Goal: Task Accomplishment & Management: Complete application form

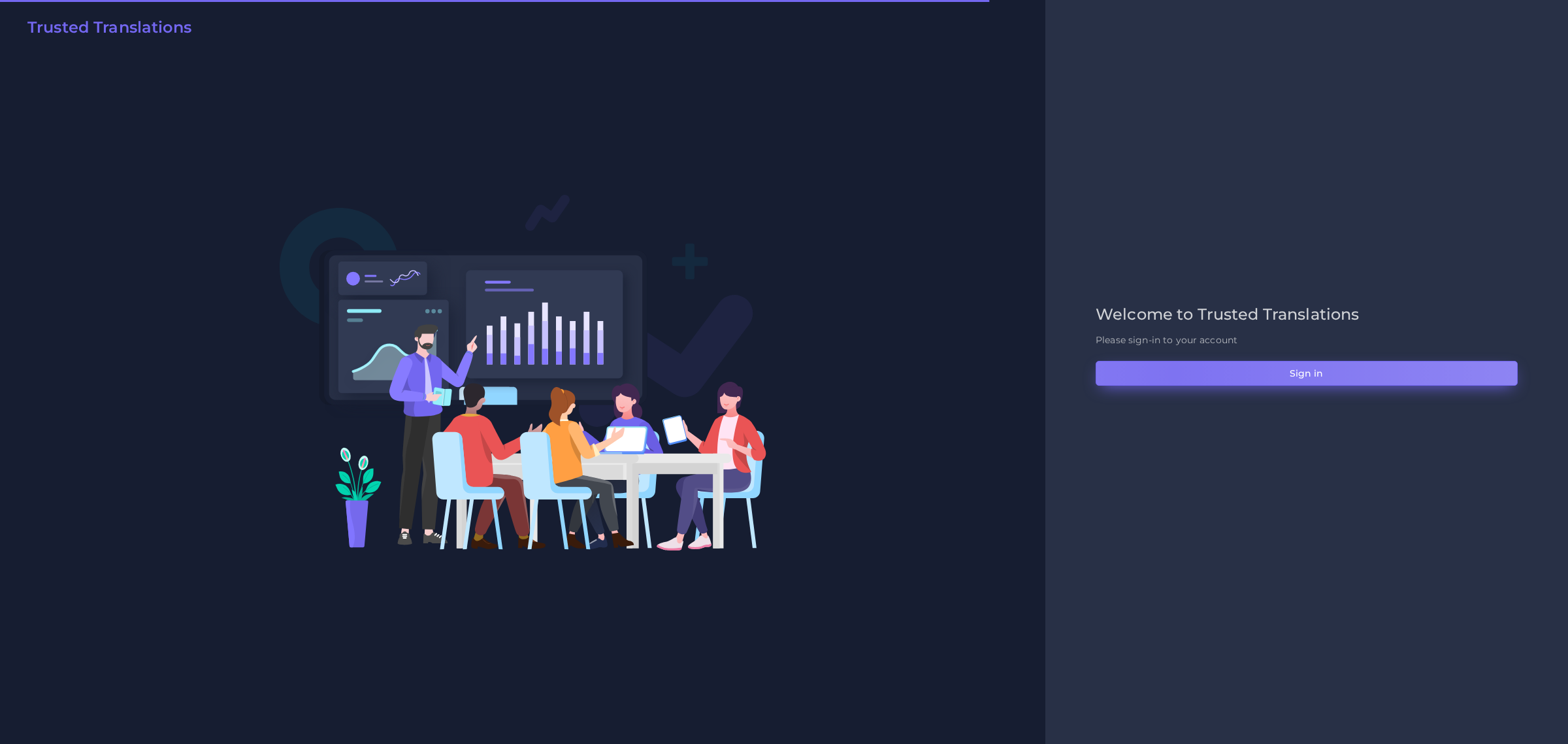
click at [1174, 373] on button "Sign in" at bounding box center [1306, 373] width 422 height 25
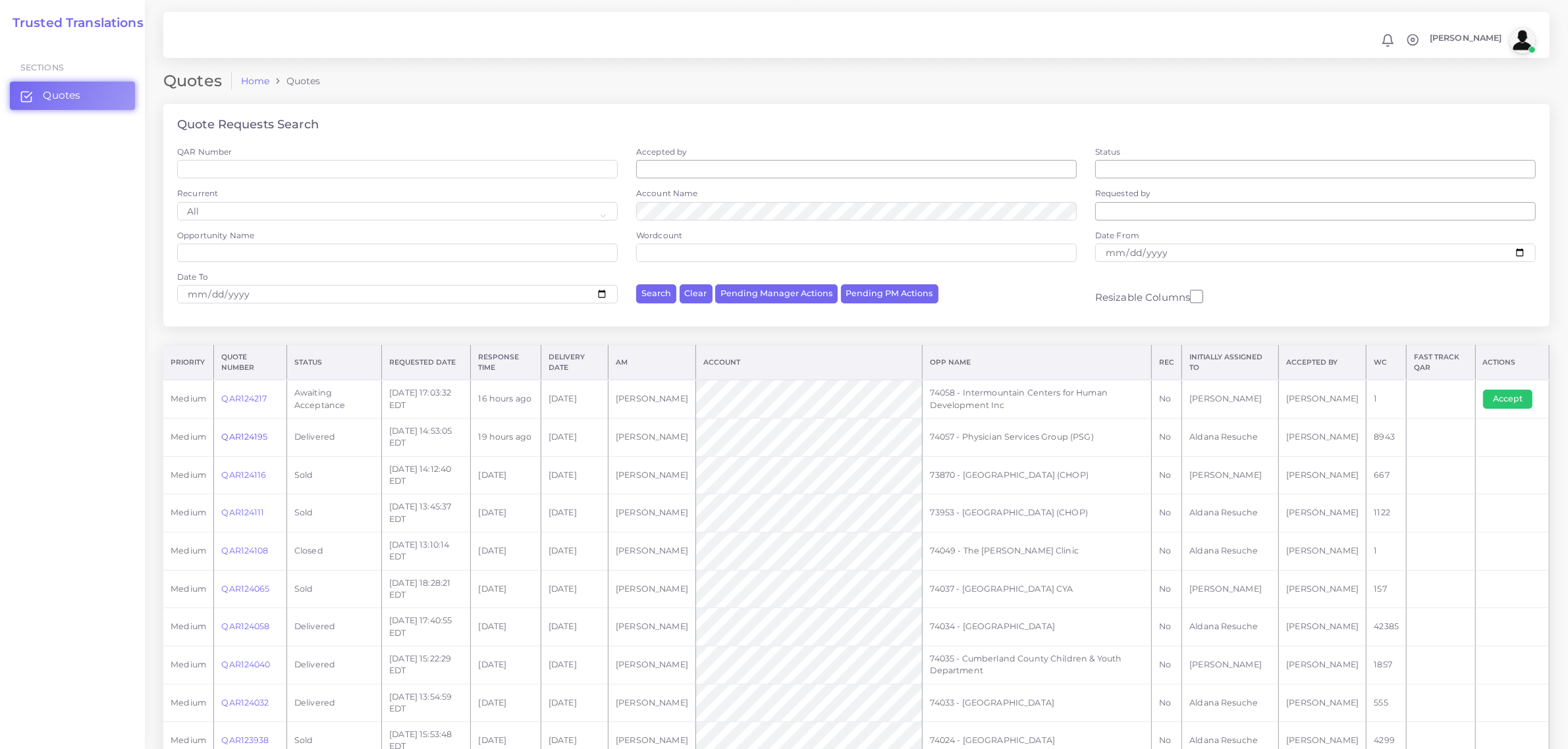
click at [238, 439] on link "QAR124195" at bounding box center [244, 436] width 46 height 10
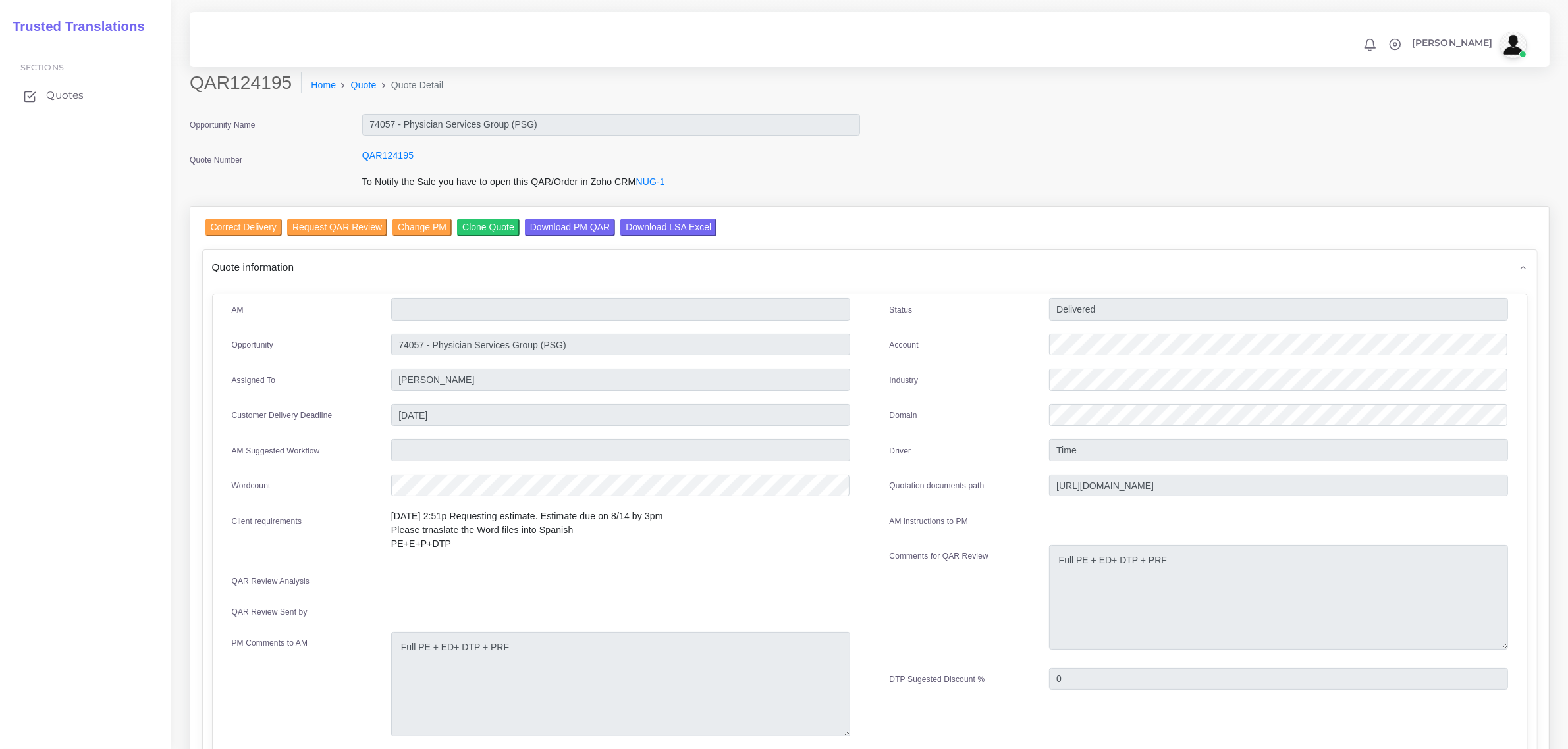
click at [53, 95] on span "Quotes" at bounding box center [65, 95] width 38 height 15
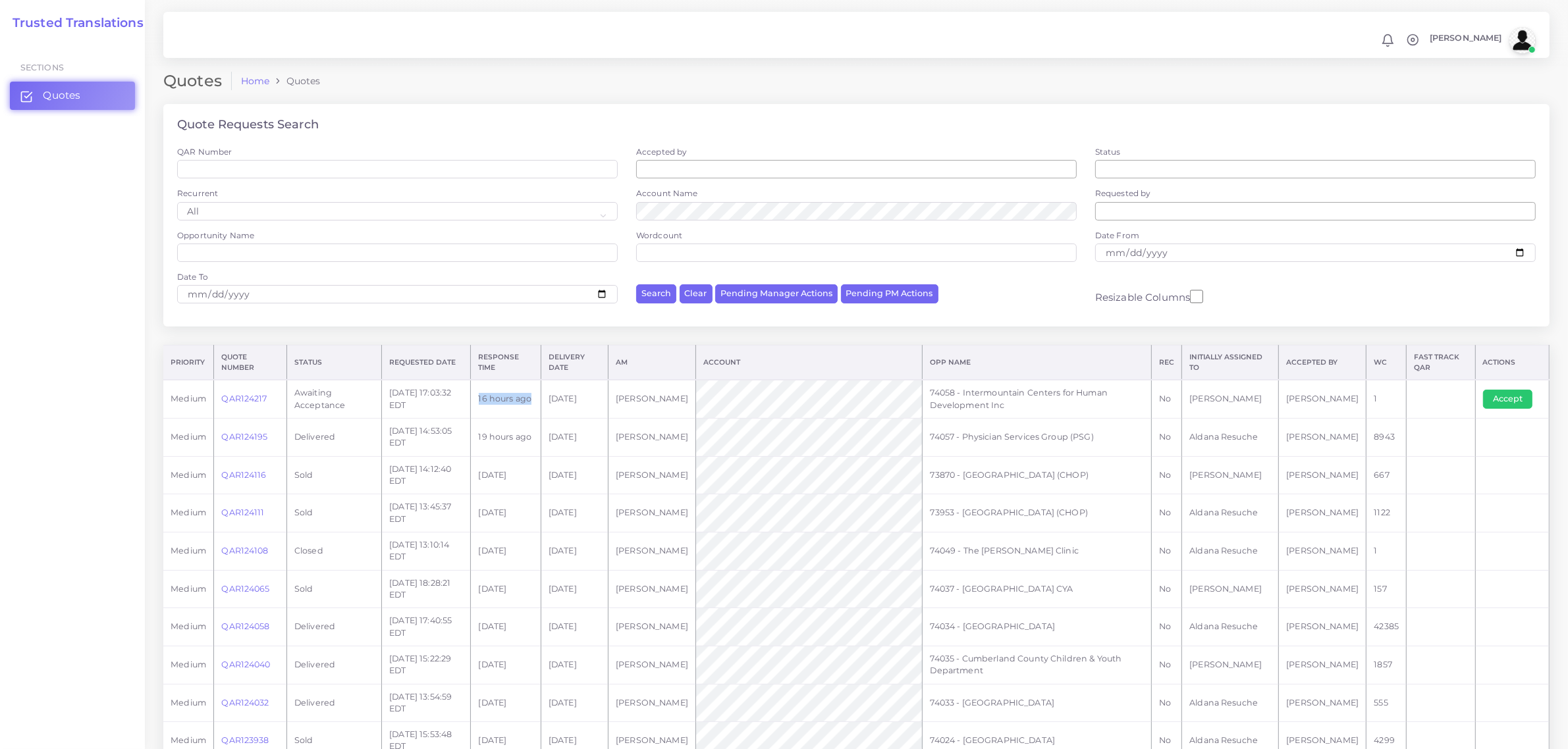
drag, startPoint x: 494, startPoint y: 397, endPoint x: 562, endPoint y: 403, distance: 68.3
click at [541, 403] on td "16 hours ago" at bounding box center [506, 399] width 70 height 39
click at [652, 406] on td "[PERSON_NAME]" at bounding box center [651, 399] width 88 height 39
click at [1518, 395] on button "Accept" at bounding box center [1508, 399] width 49 height 18
click at [933, 395] on tr "medium QAR124217 Awaiting Acceptance 2025-08-13 17:03:32 EDT 16 hours ago 2025-…" at bounding box center [855, 399] width 1386 height 39
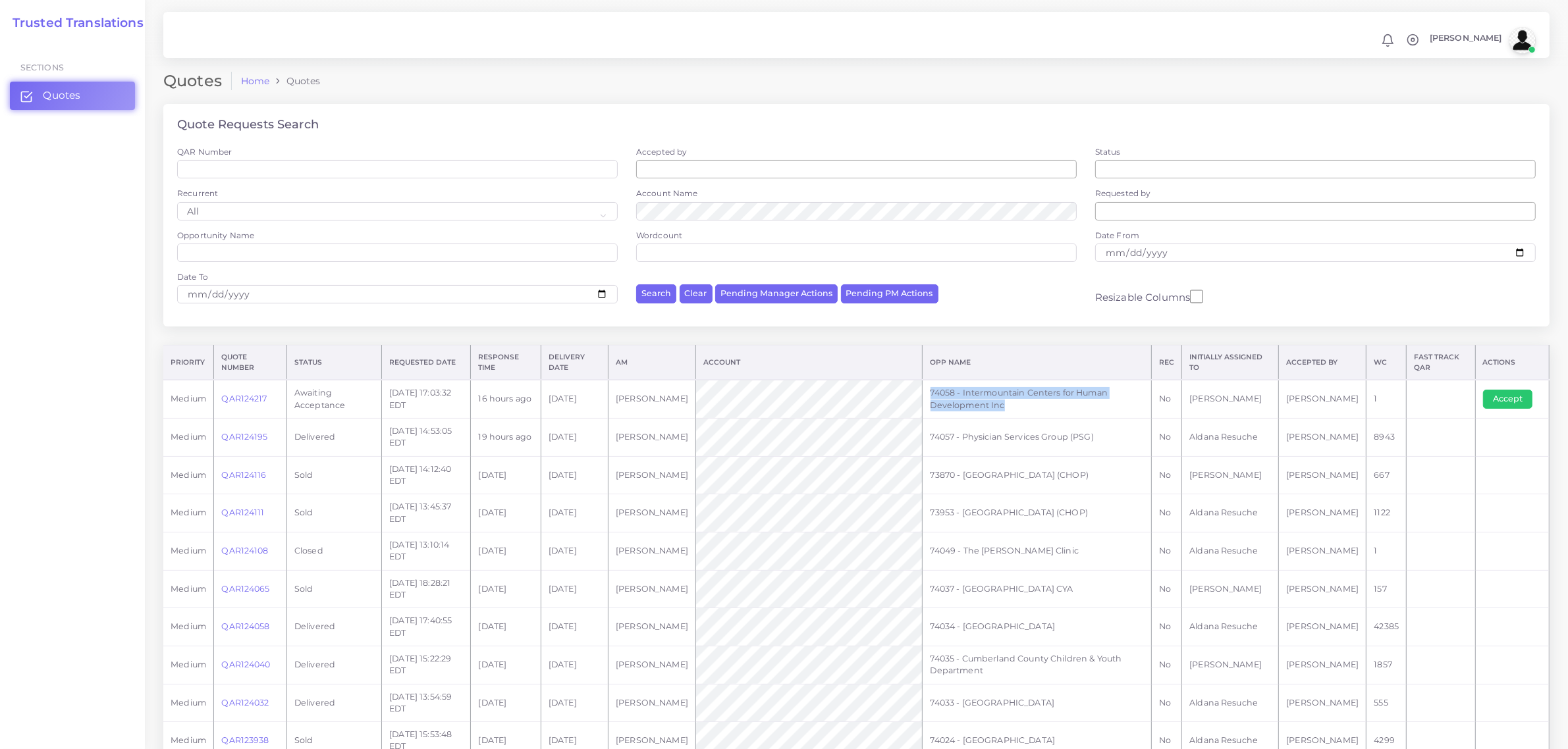
click at [972, 393] on td "74058 - Intermountain Centers for Human Development Inc" at bounding box center [1036, 399] width 229 height 39
click at [917, 388] on tr "medium QAR124217 Awaiting Acceptance 2025-08-13 17:03:32 EDT 16 hours ago 2025-…" at bounding box center [855, 399] width 1386 height 39
click at [976, 408] on td "74058 - Intermountain Centers for Human Development Inc" at bounding box center [1036, 399] width 229 height 39
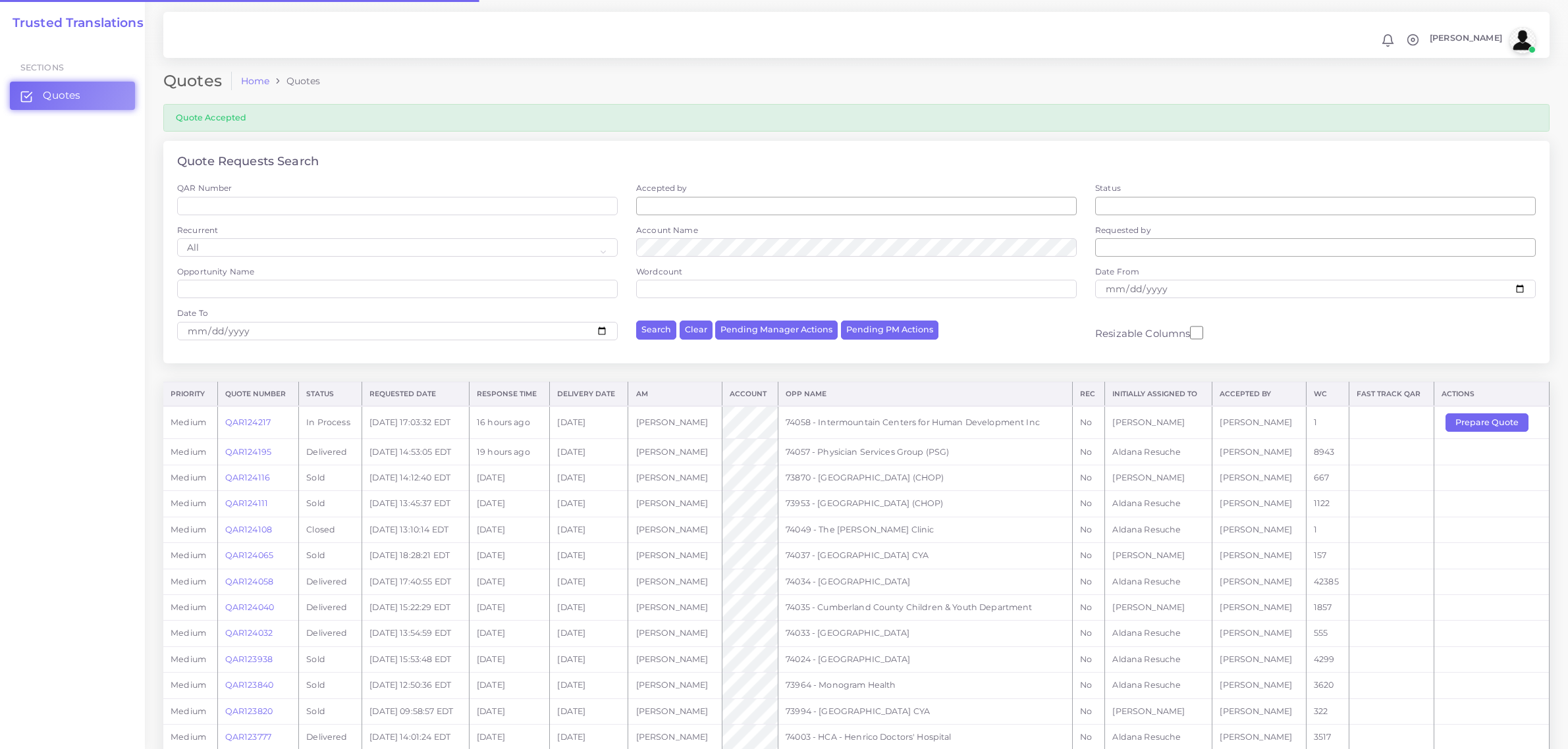
click at [940, 389] on th "Opp Name" at bounding box center [925, 394] width 294 height 25
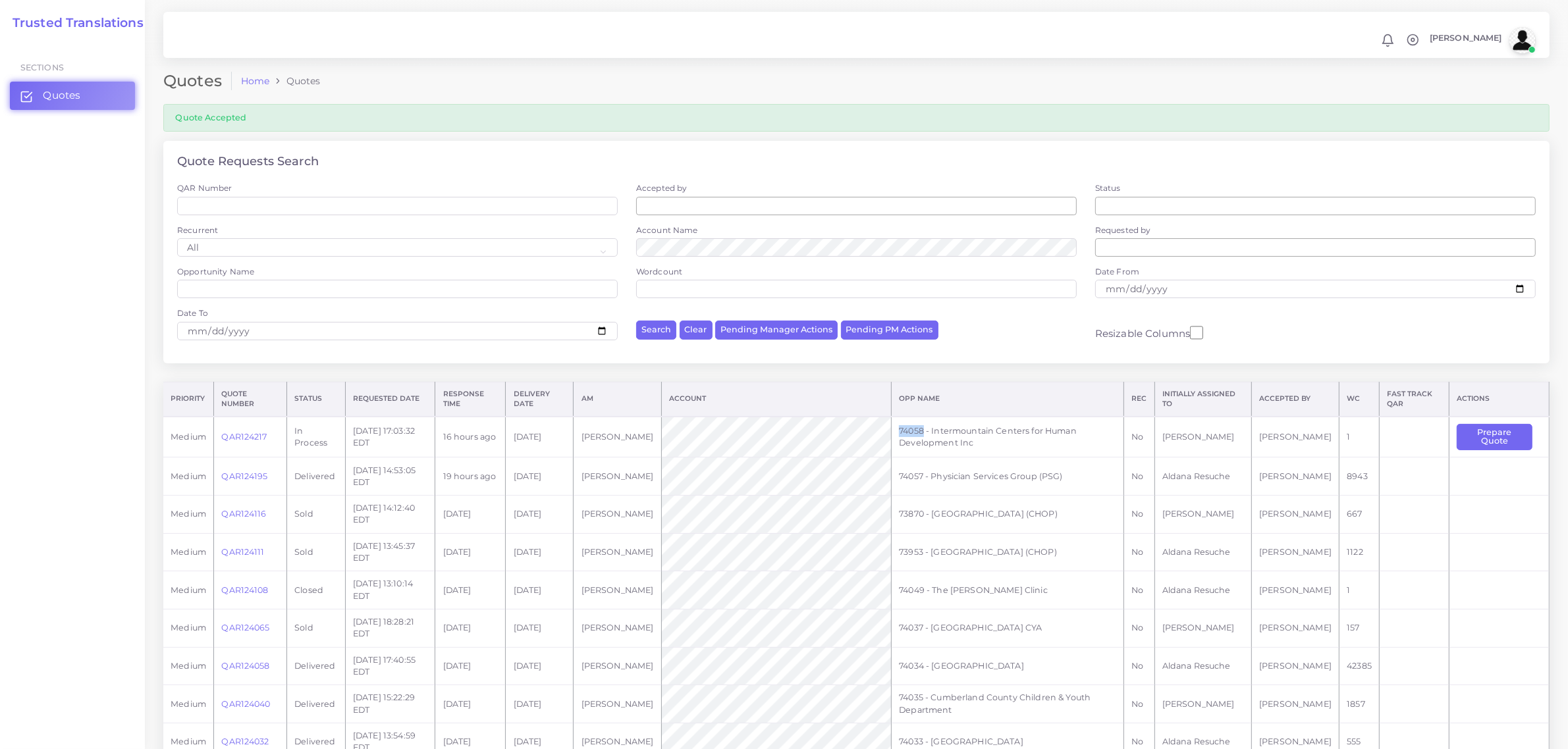
drag, startPoint x: 909, startPoint y: 428, endPoint x: 935, endPoint y: 427, distance: 26.0
click at [935, 427] on td "74058 - Intermountain Centers for Human Development Inc" at bounding box center [1007, 437] width 232 height 41
copy td "74058"
click at [1507, 440] on button "Prepare Quote" at bounding box center [1494, 437] width 75 height 27
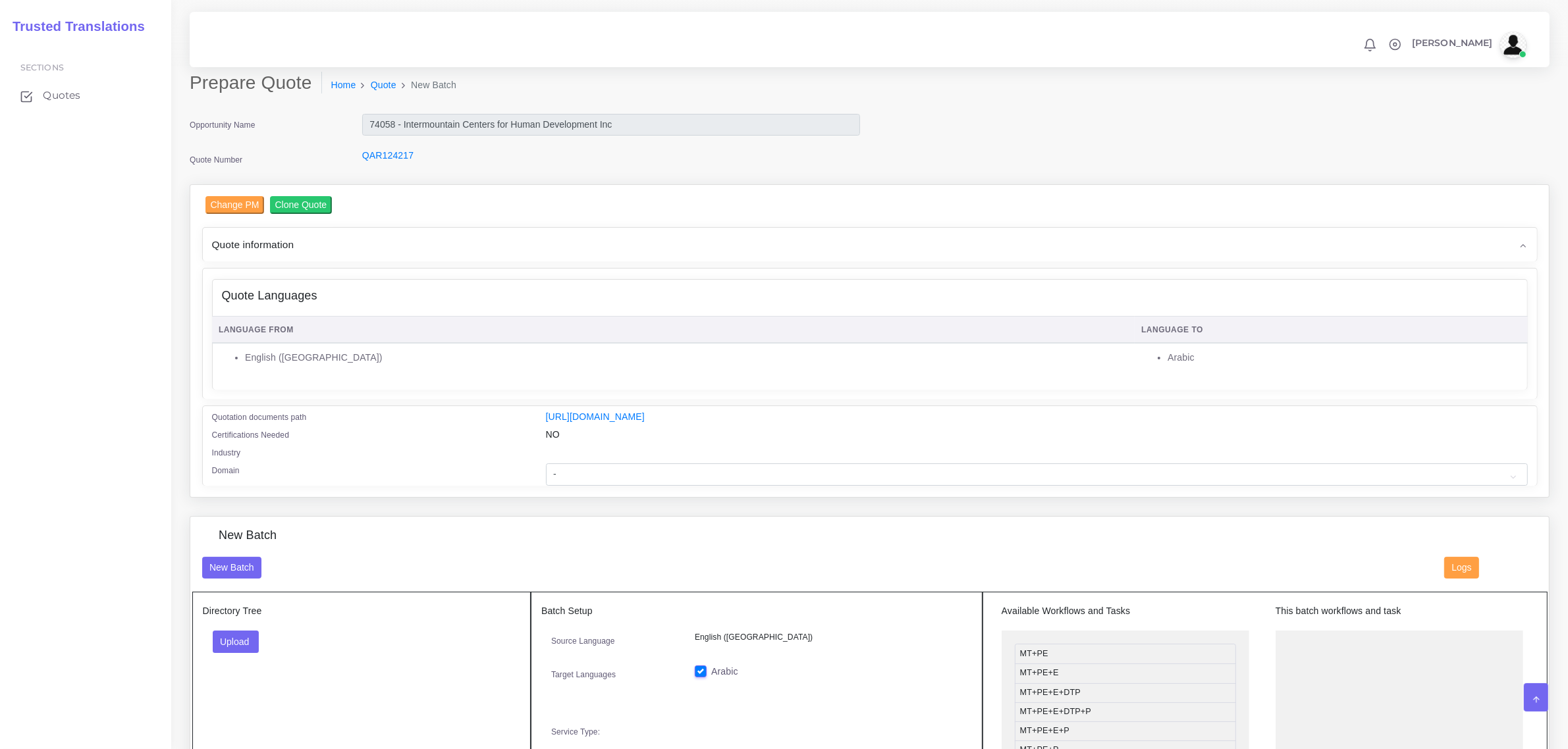
click at [514, 435] on div "Certifications Needed" at bounding box center [369, 436] width 334 height 18
click at [604, 476] on select "- Advertising and Media Agriculture, Forestry and Fishing Architecture, Buildin…" at bounding box center [1037, 475] width 982 height 23
select select "Healthcare and Health Sciences"
click at [546, 463] on select "- Advertising and Media Agriculture, Forestry and Fishing Architecture, Buildin…" at bounding box center [1037, 475] width 982 height 23
click at [0, 0] on div "New Batch New Batch Logs Directory Tree Upload Folder Files un/check all" at bounding box center [0, 0] width 0 height 0
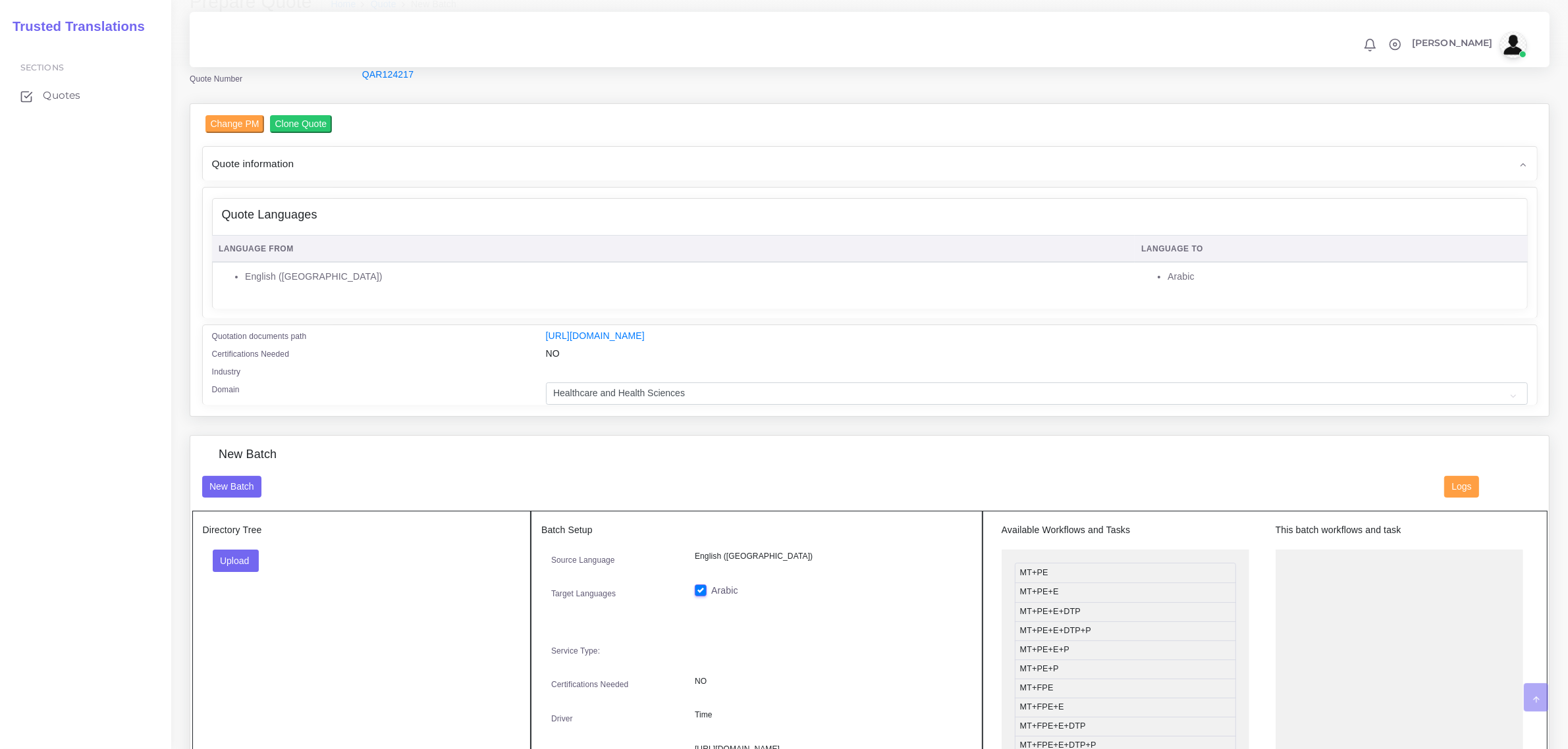
scroll to position [329, 0]
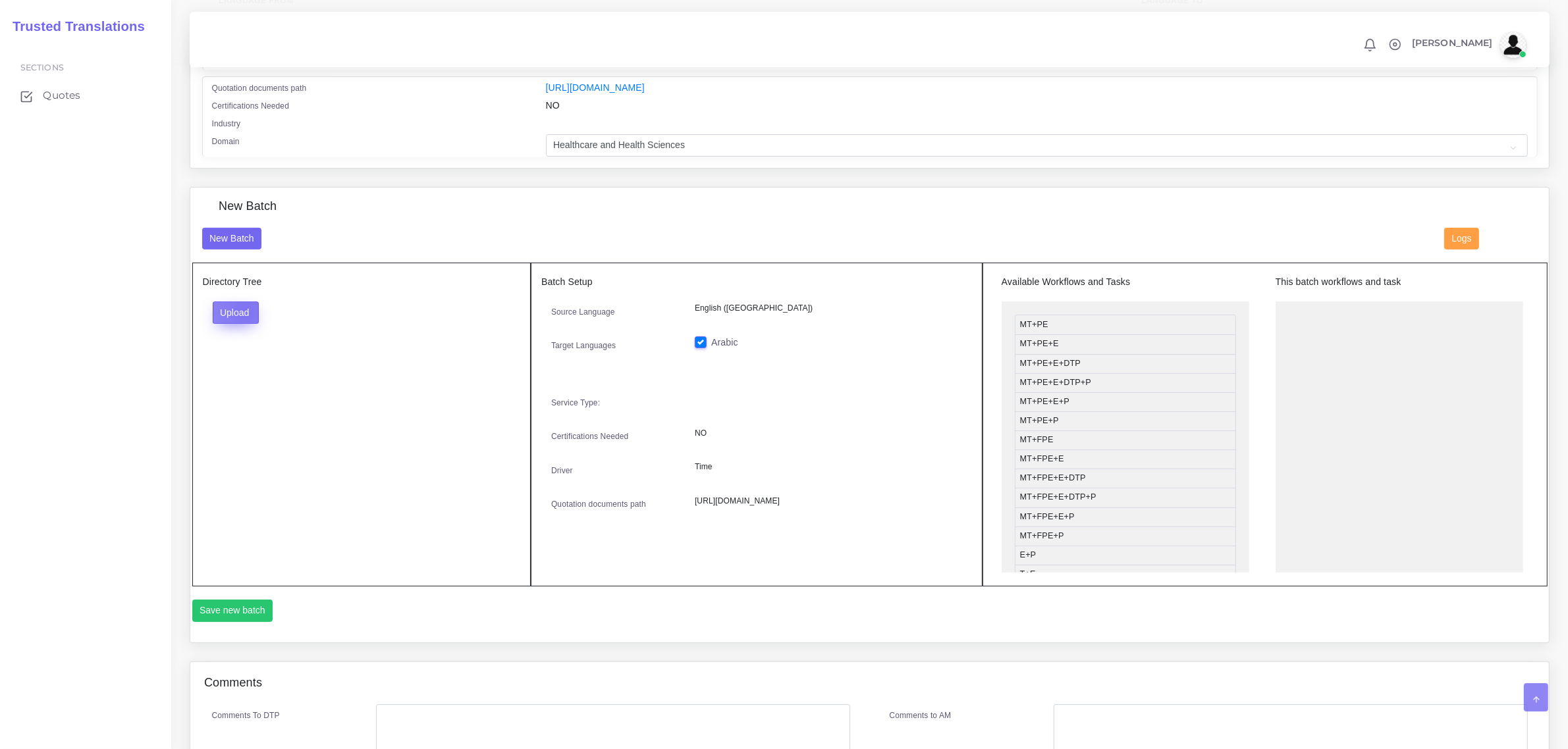
click at [244, 308] on button "Upload" at bounding box center [236, 313] width 46 height 23
click at [238, 358] on label "Files" at bounding box center [259, 362] width 91 height 17
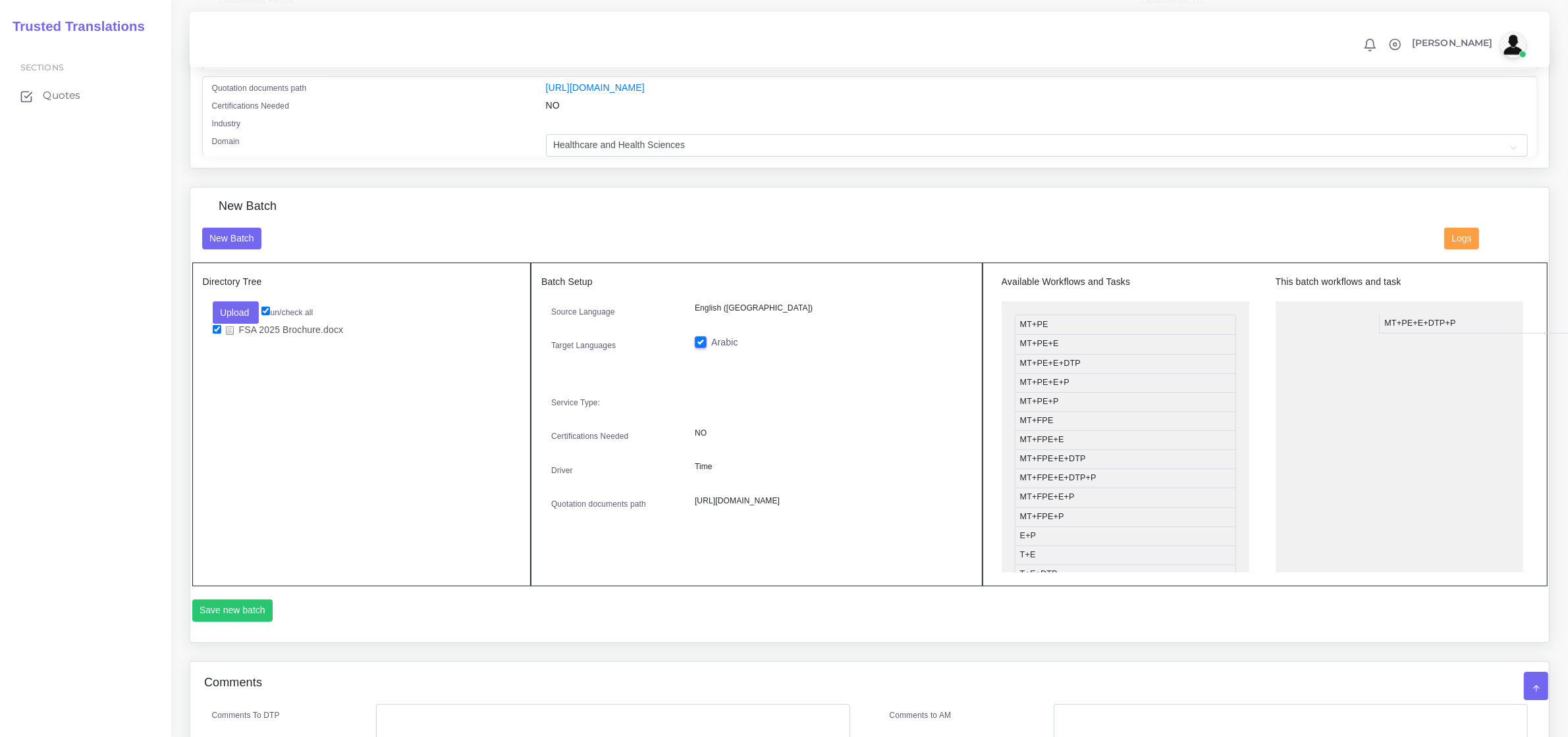
drag, startPoint x: 1089, startPoint y: 383, endPoint x: 1449, endPoint y: 321, distance: 365.3
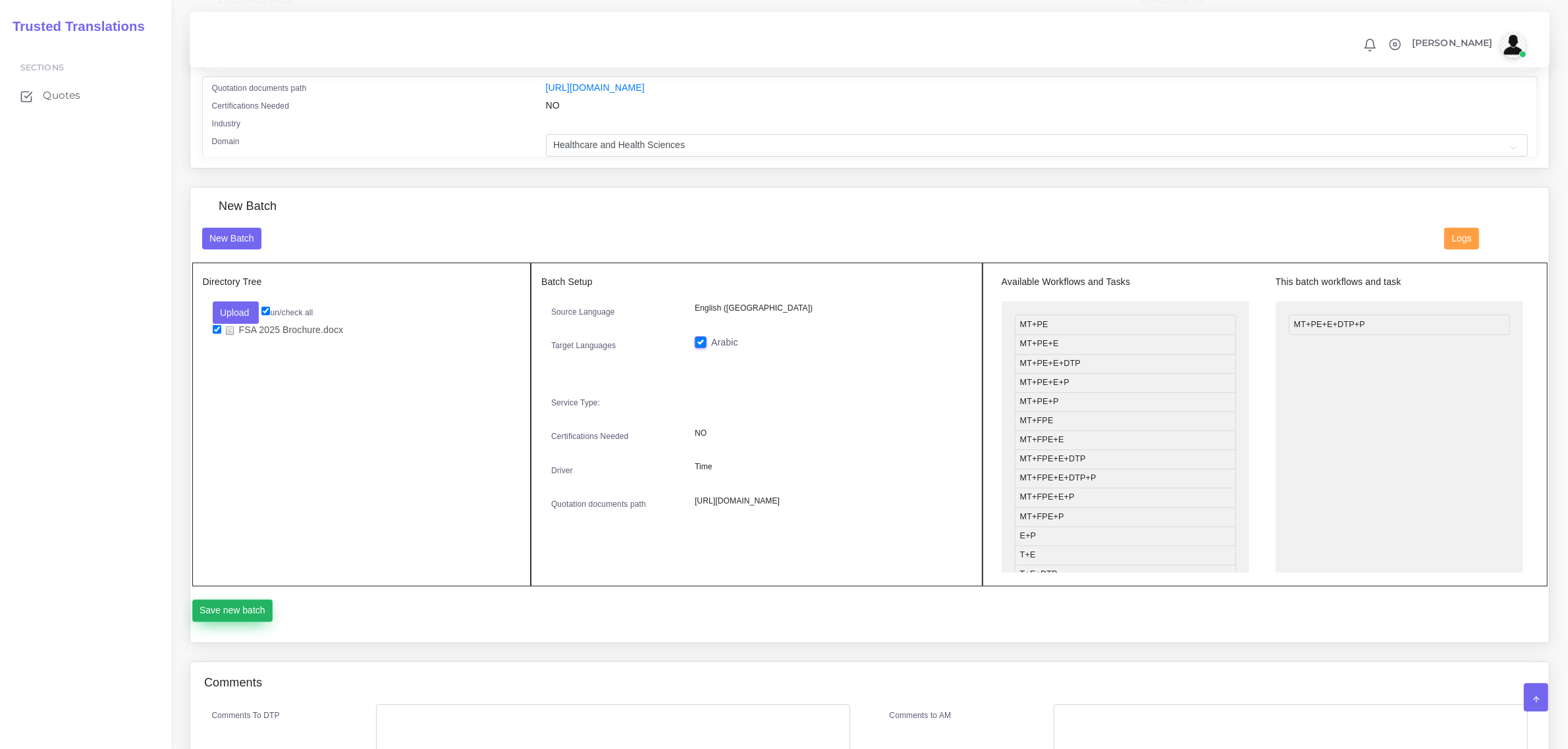
click at [231, 609] on button "Save new batch" at bounding box center [232, 611] width 81 height 23
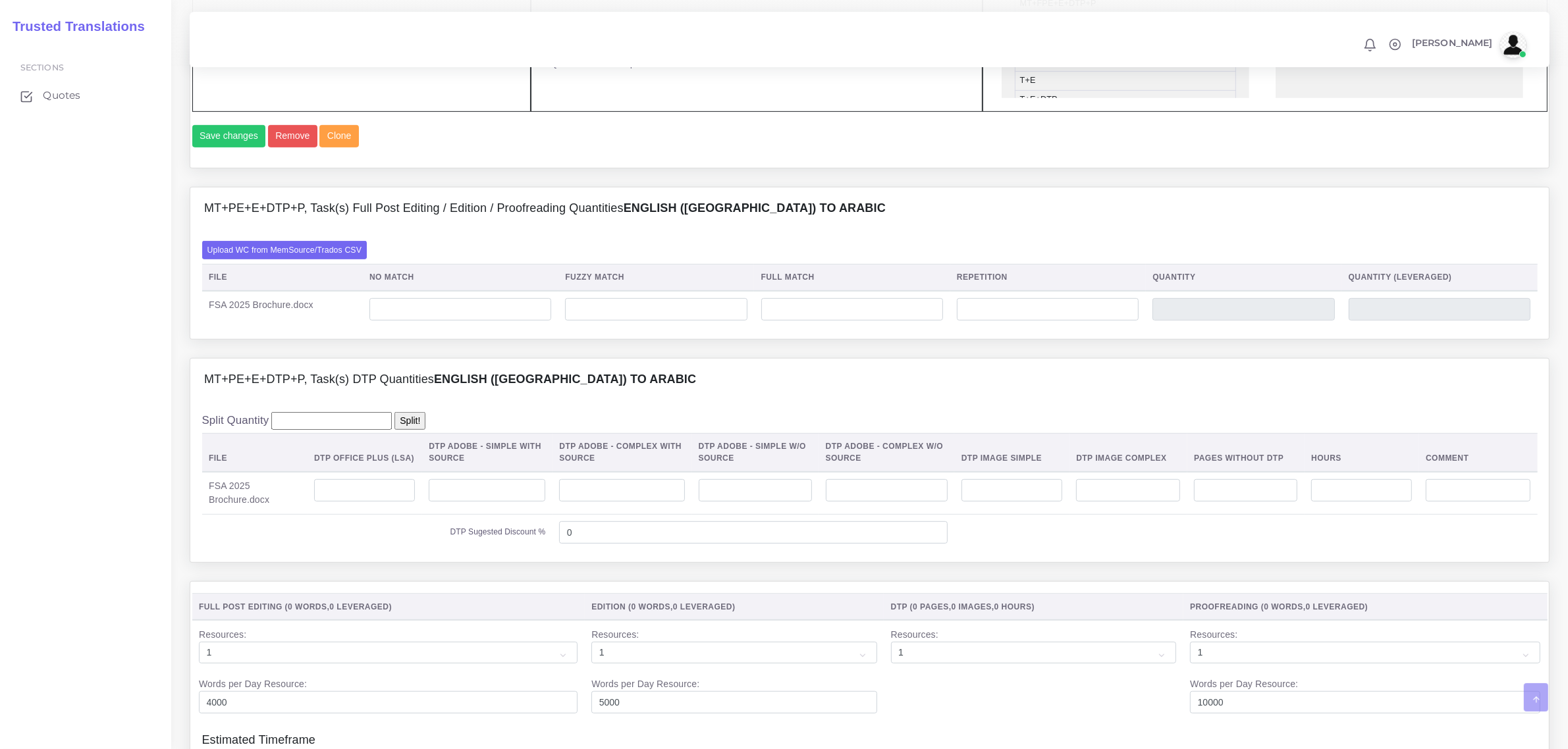
scroll to position [823, 0]
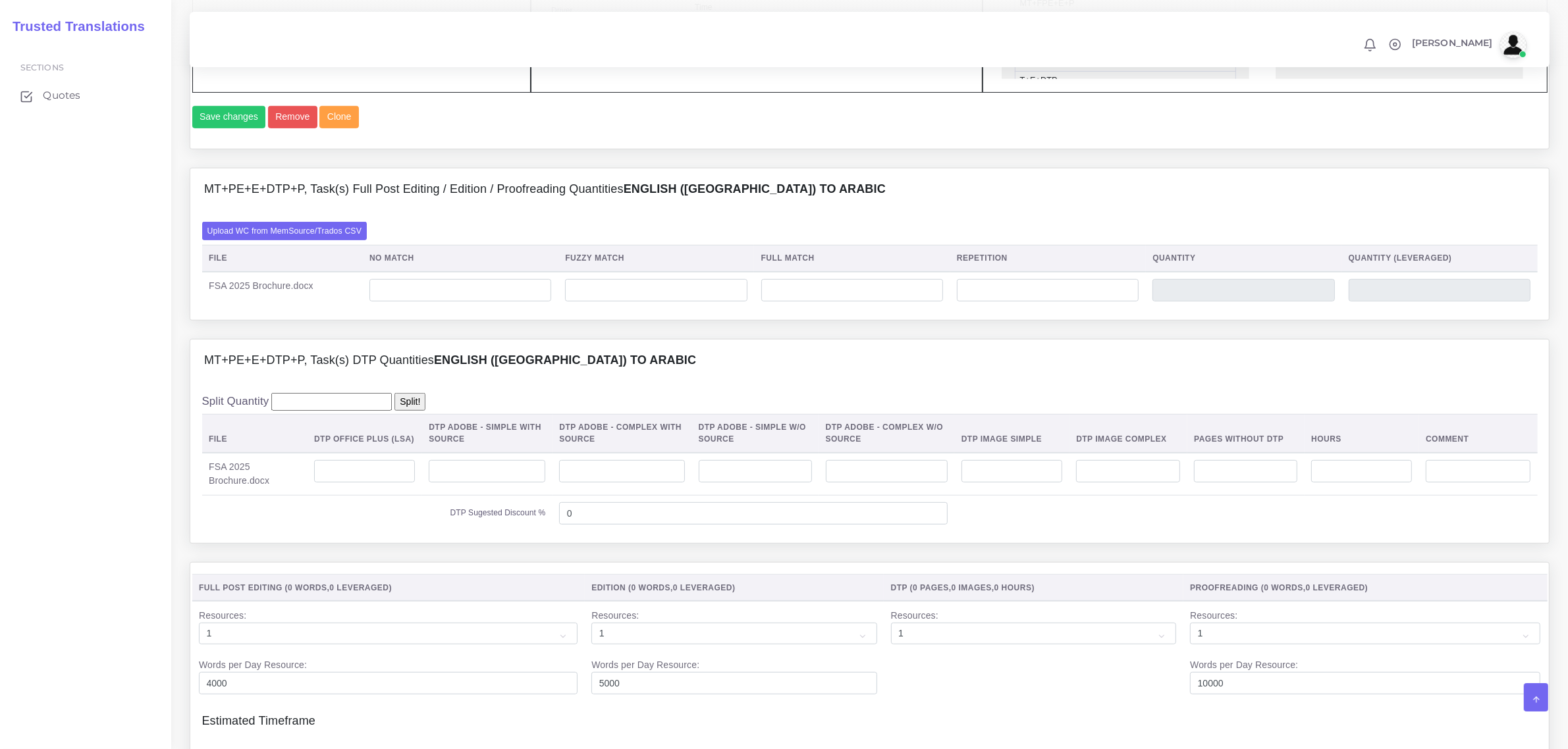
click at [344, 244] on div "Upload WC from MemSource/Trados CSV File No Match Fuzzy Match Full Match Repeti…" at bounding box center [869, 265] width 1359 height 110
click at [344, 239] on label "Upload WC from MemSource/Trados CSV" at bounding box center [285, 230] width 166 height 18
click at [0, 0] on input "Upload WC from MemSource/Trados CSV" at bounding box center [0, 0] width 0 height 0
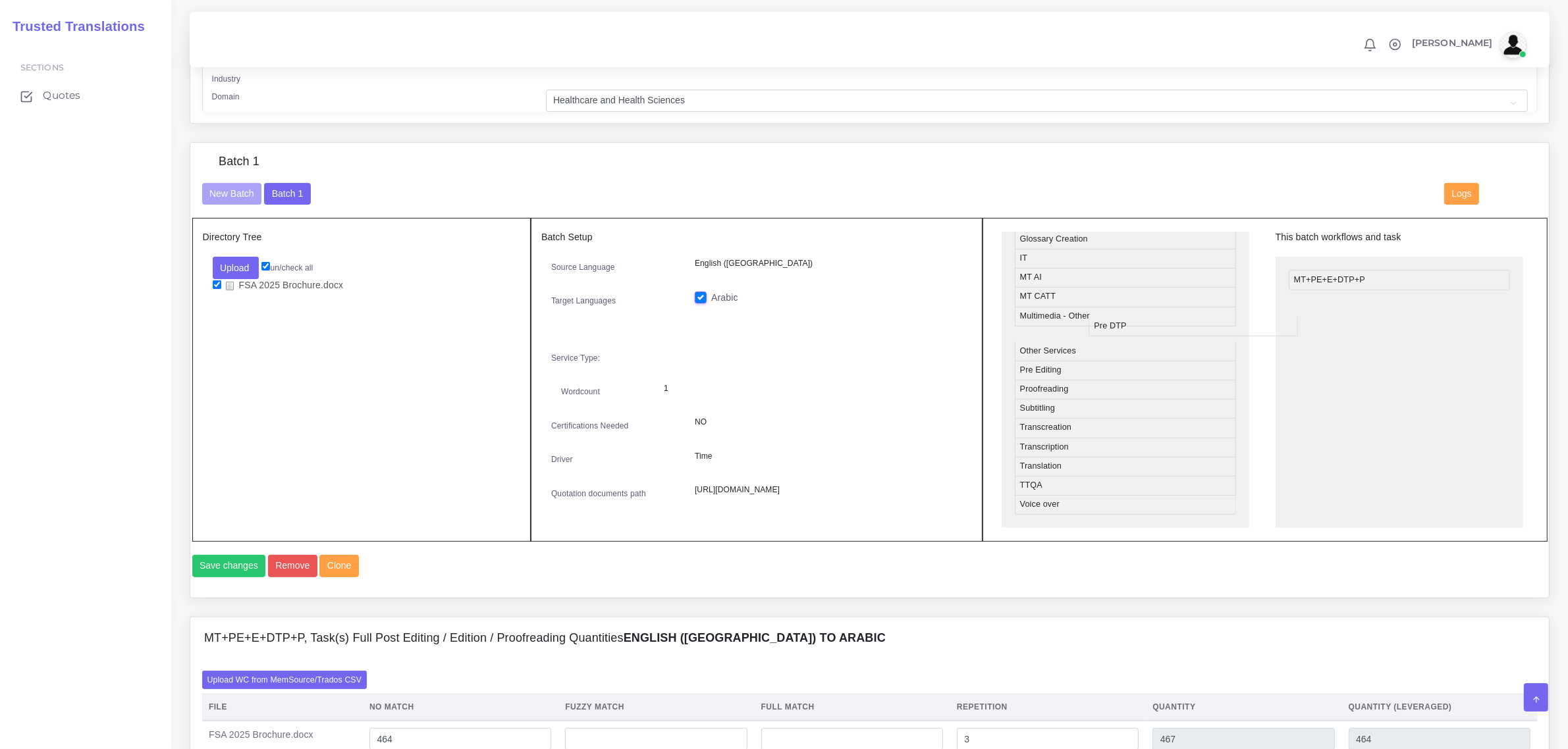
scroll to position [607, 0]
drag, startPoint x: 1068, startPoint y: 348, endPoint x: 1400, endPoint y: 265, distance: 342.2
click at [252, 577] on button "Save changes" at bounding box center [229, 566] width 74 height 23
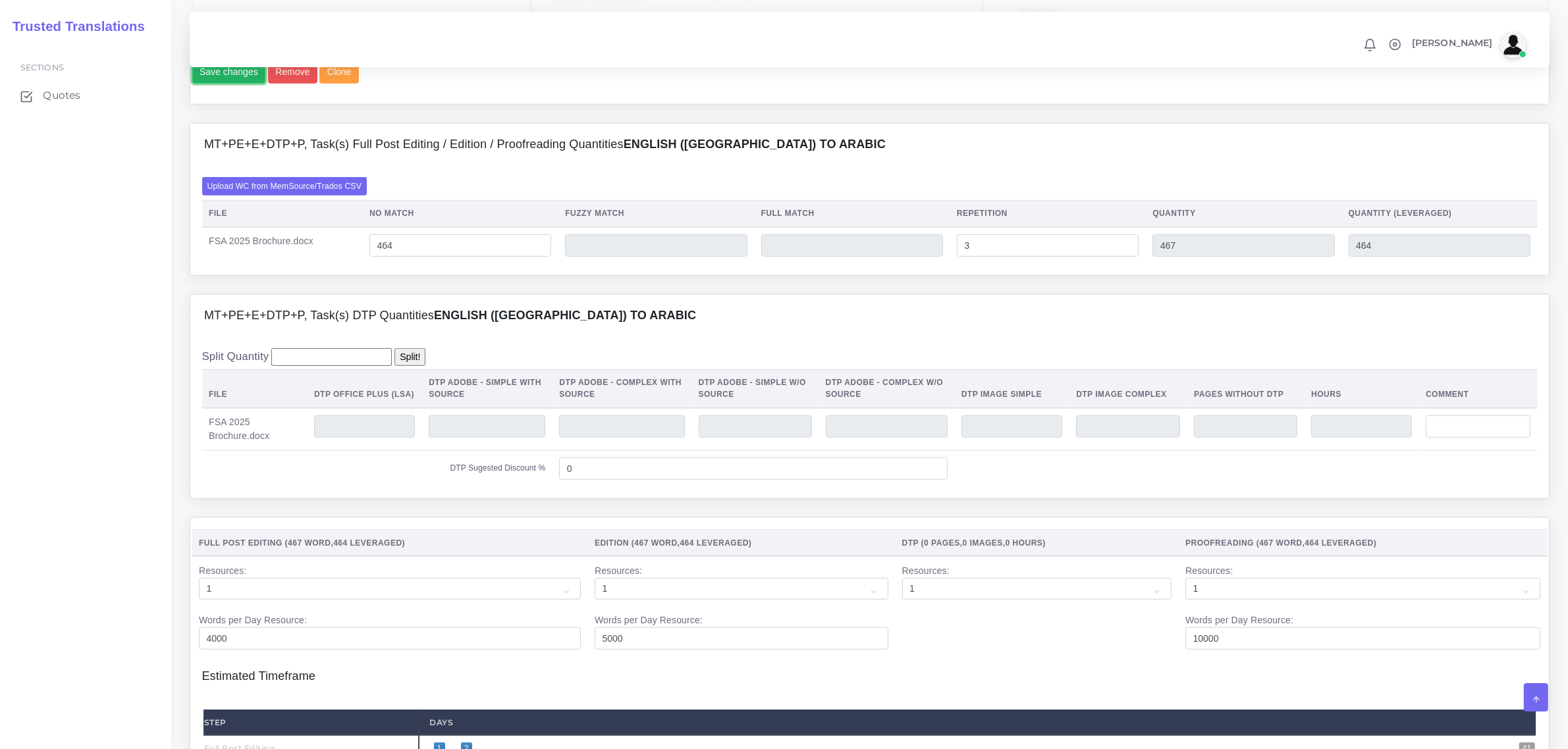
scroll to position [493, 0]
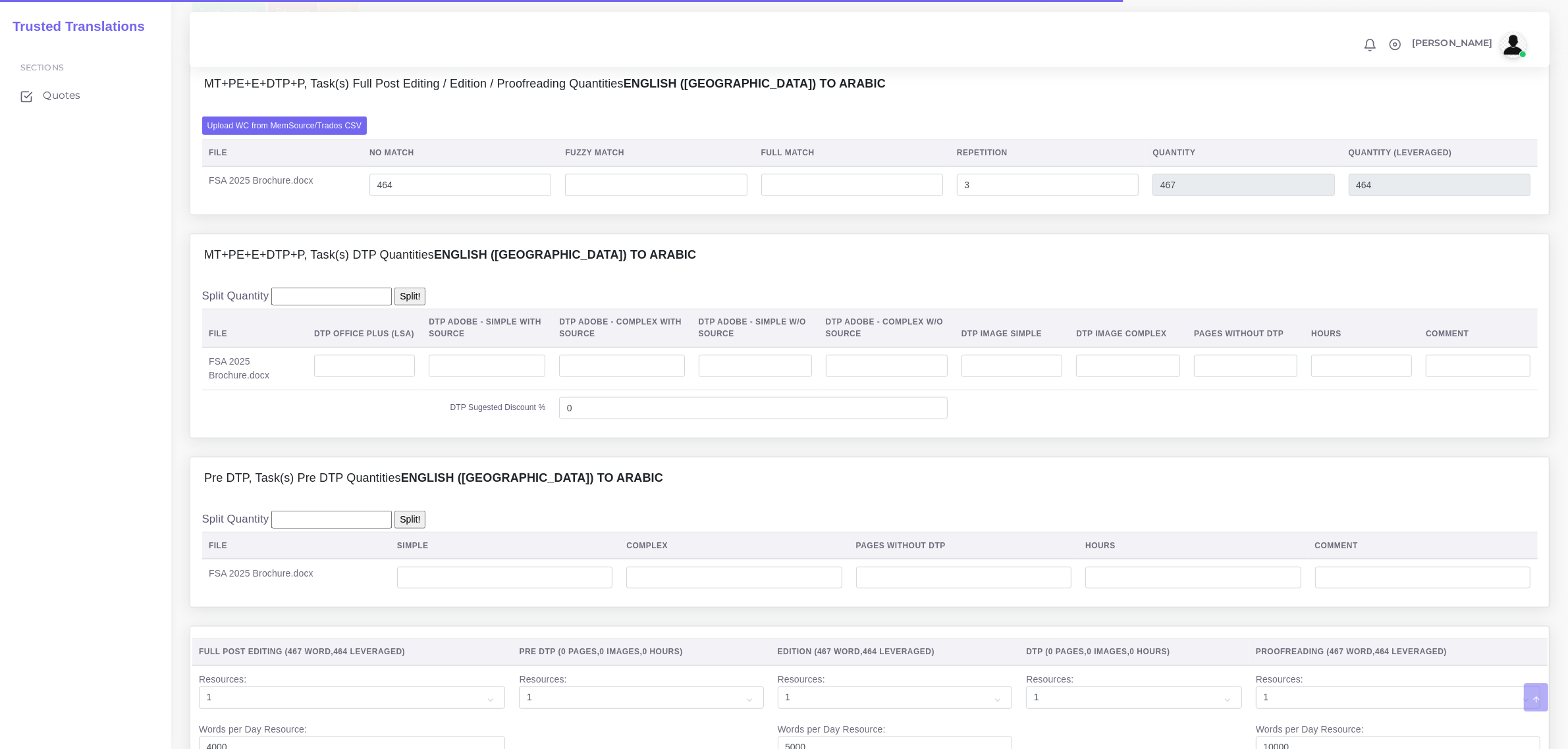
scroll to position [987, 0]
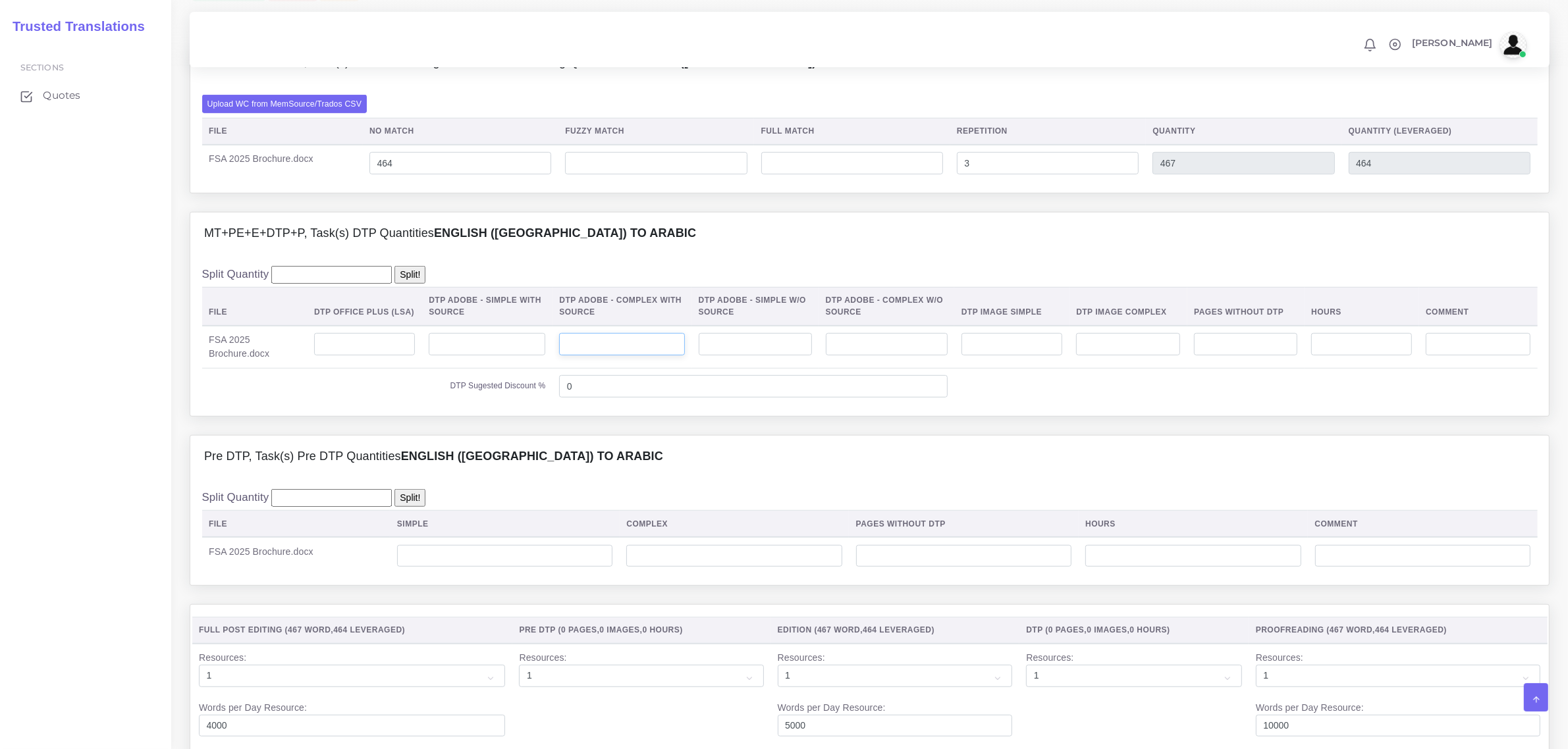
click at [634, 356] on input "number" at bounding box center [621, 344] width 125 height 23
type input "4"
click at [660, 568] on input "number" at bounding box center [734, 556] width 216 height 23
click at [573, 568] on input "number" at bounding box center [505, 556] width 216 height 23
type input "4"
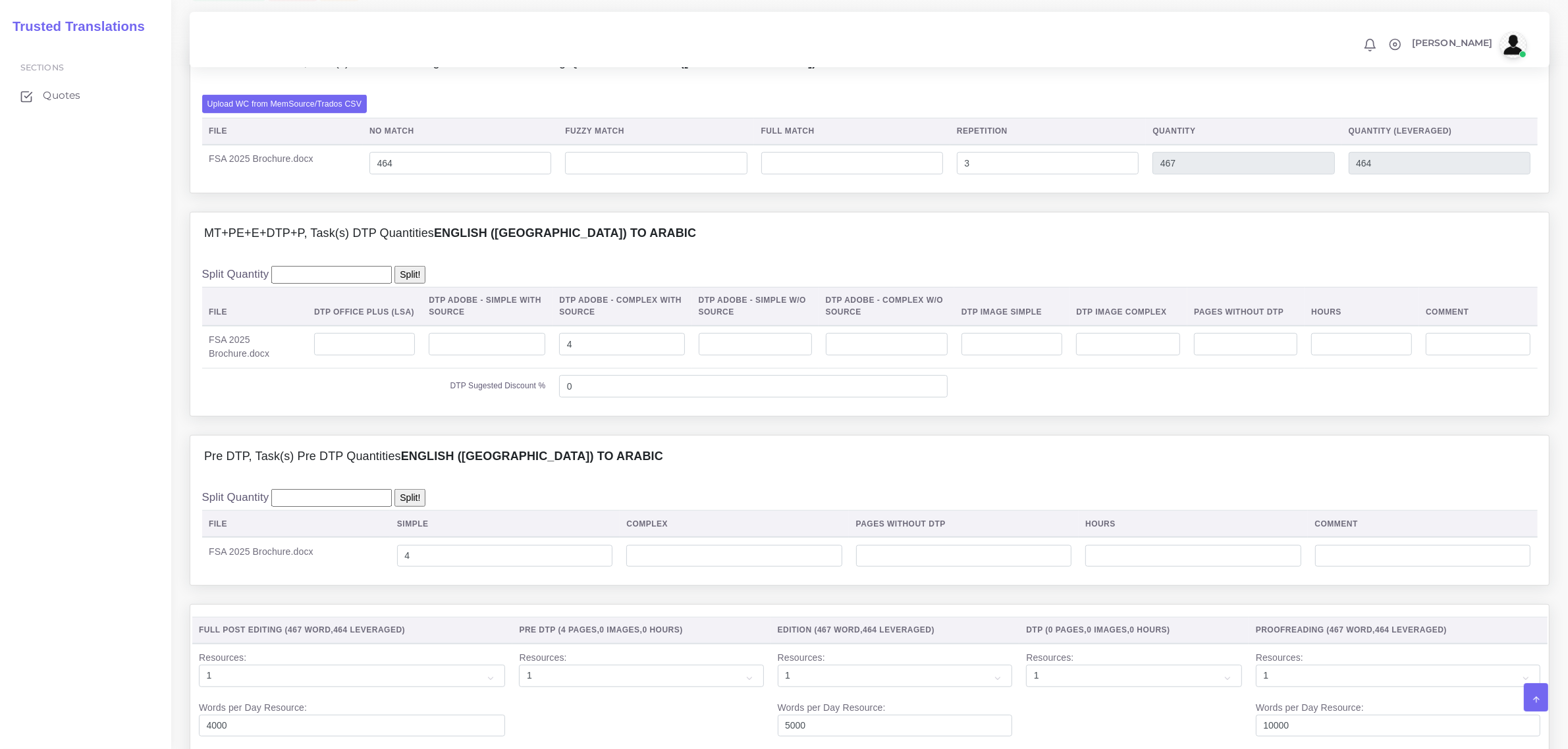
click at [519, 538] on th "Simple" at bounding box center [504, 524] width 229 height 27
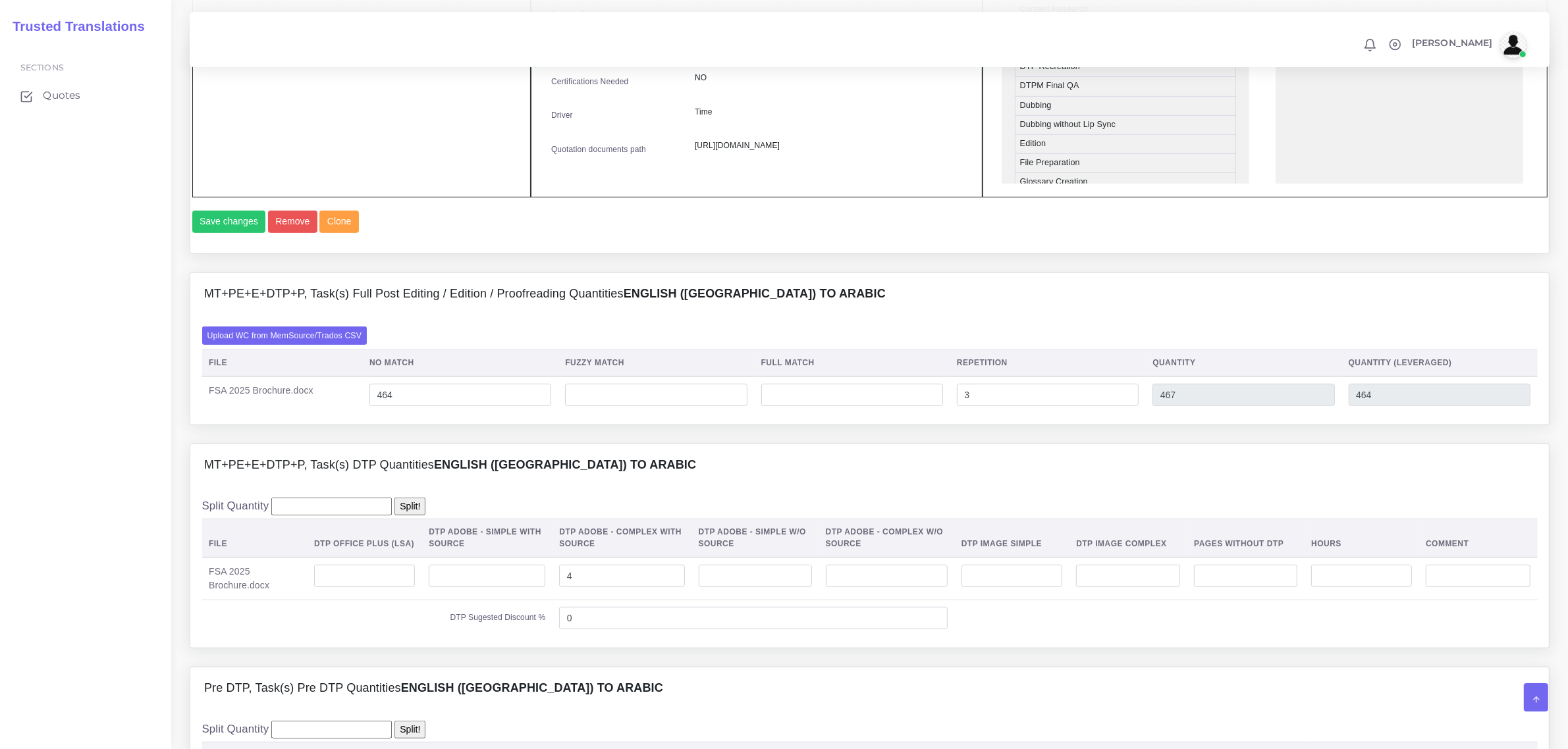
scroll to position [1070, 0]
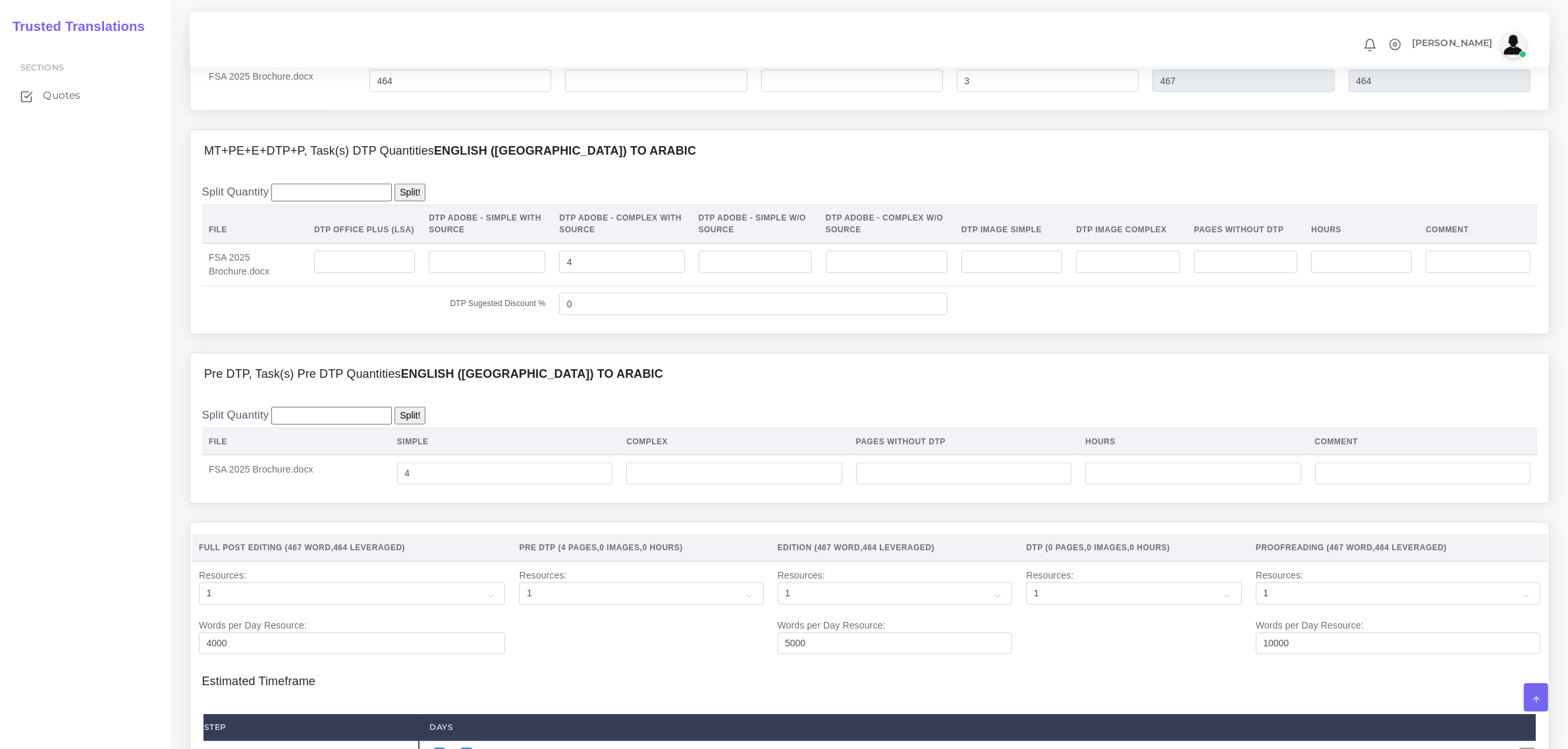
click at [532, 444] on div "Split Quantity Split! File Simple Complex Pages Without DTP Hours Comment FSA 2…" at bounding box center [870, 449] width 1336 height 85
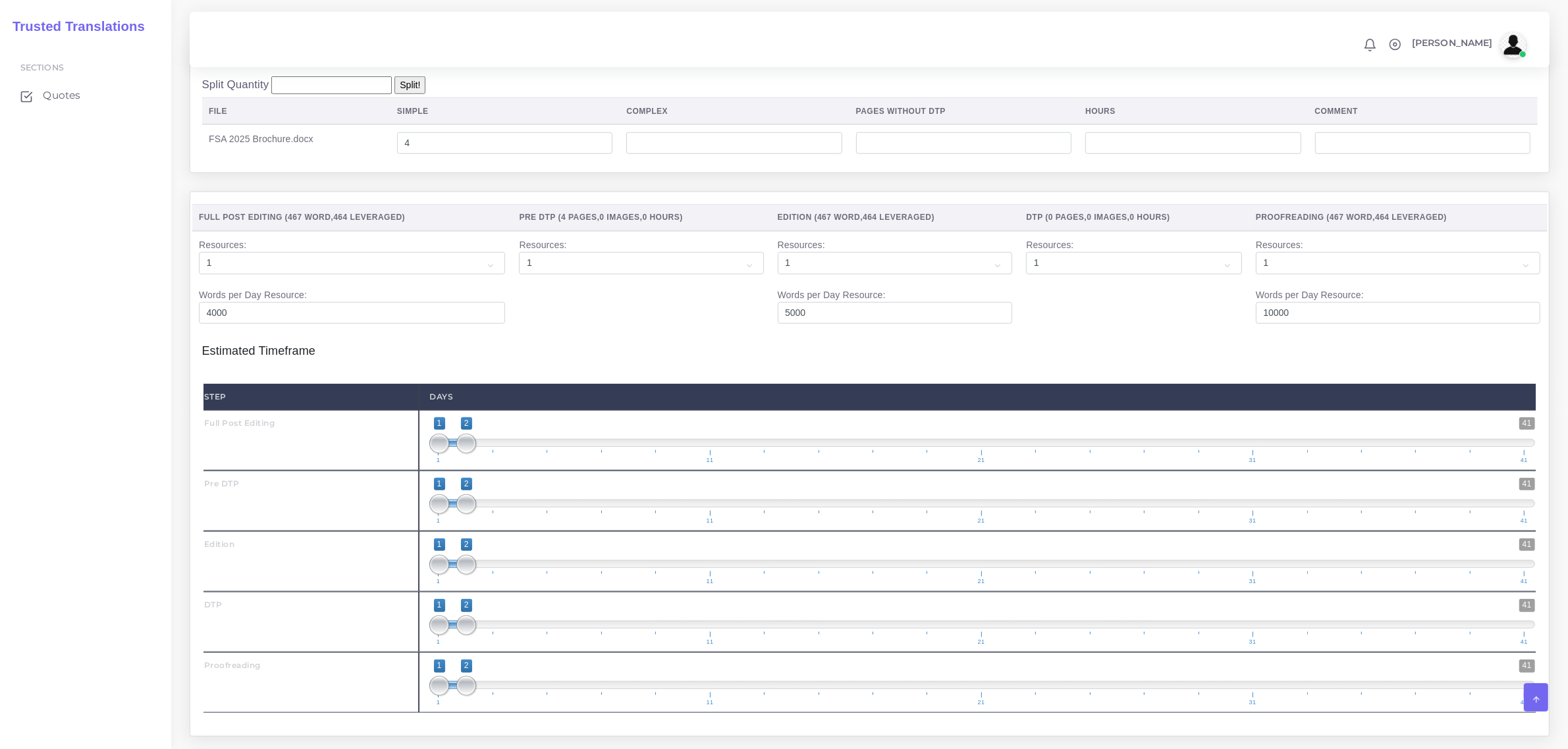
scroll to position [1480, 0]
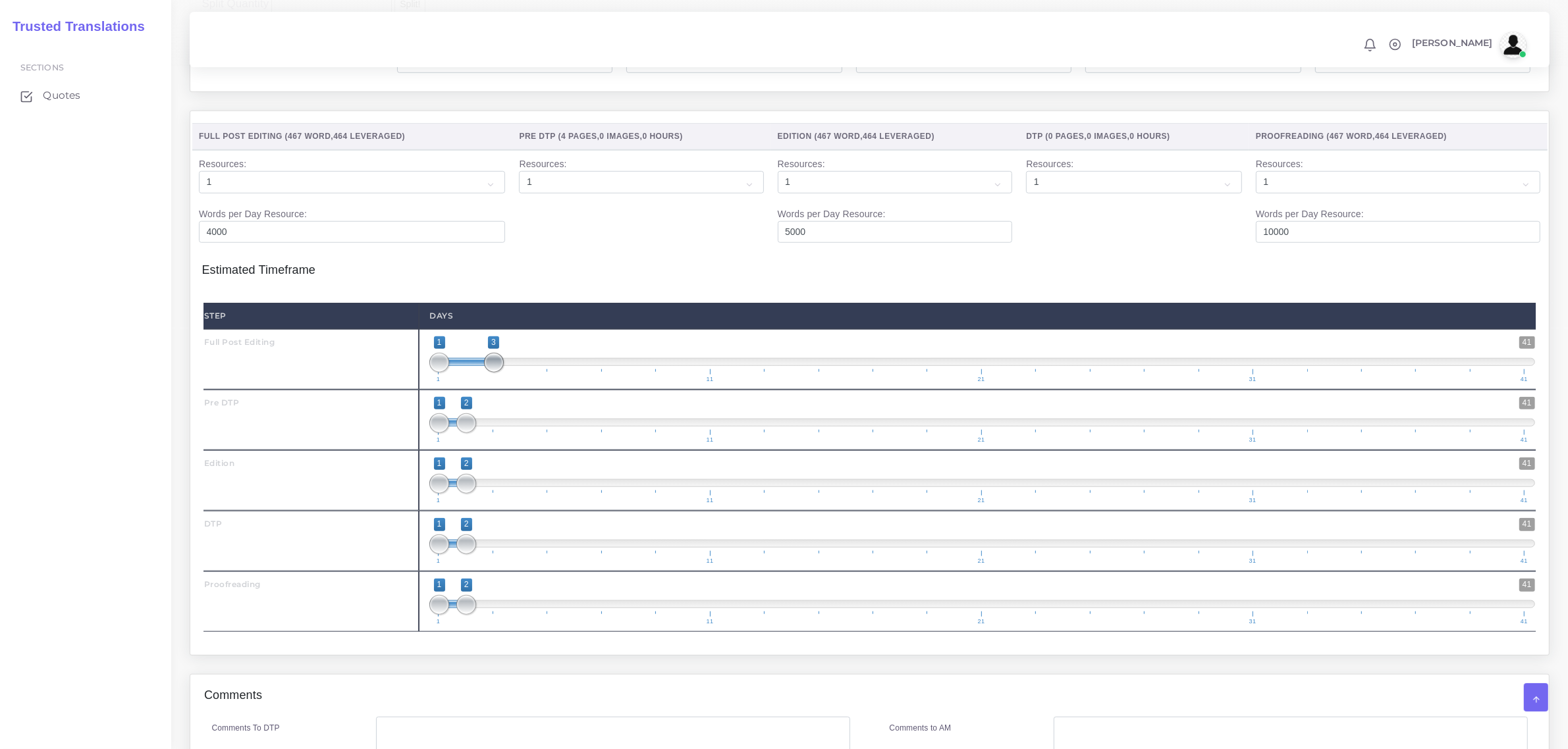
drag, startPoint x: 465, startPoint y: 389, endPoint x: 502, endPoint y: 389, distance: 37.0
click at [502, 372] on span at bounding box center [493, 363] width 20 height 20
type input "2;3"
drag, startPoint x: 438, startPoint y: 386, endPoint x: 462, endPoint y: 389, distance: 24.2
click at [462, 372] on span at bounding box center [466, 363] width 20 height 20
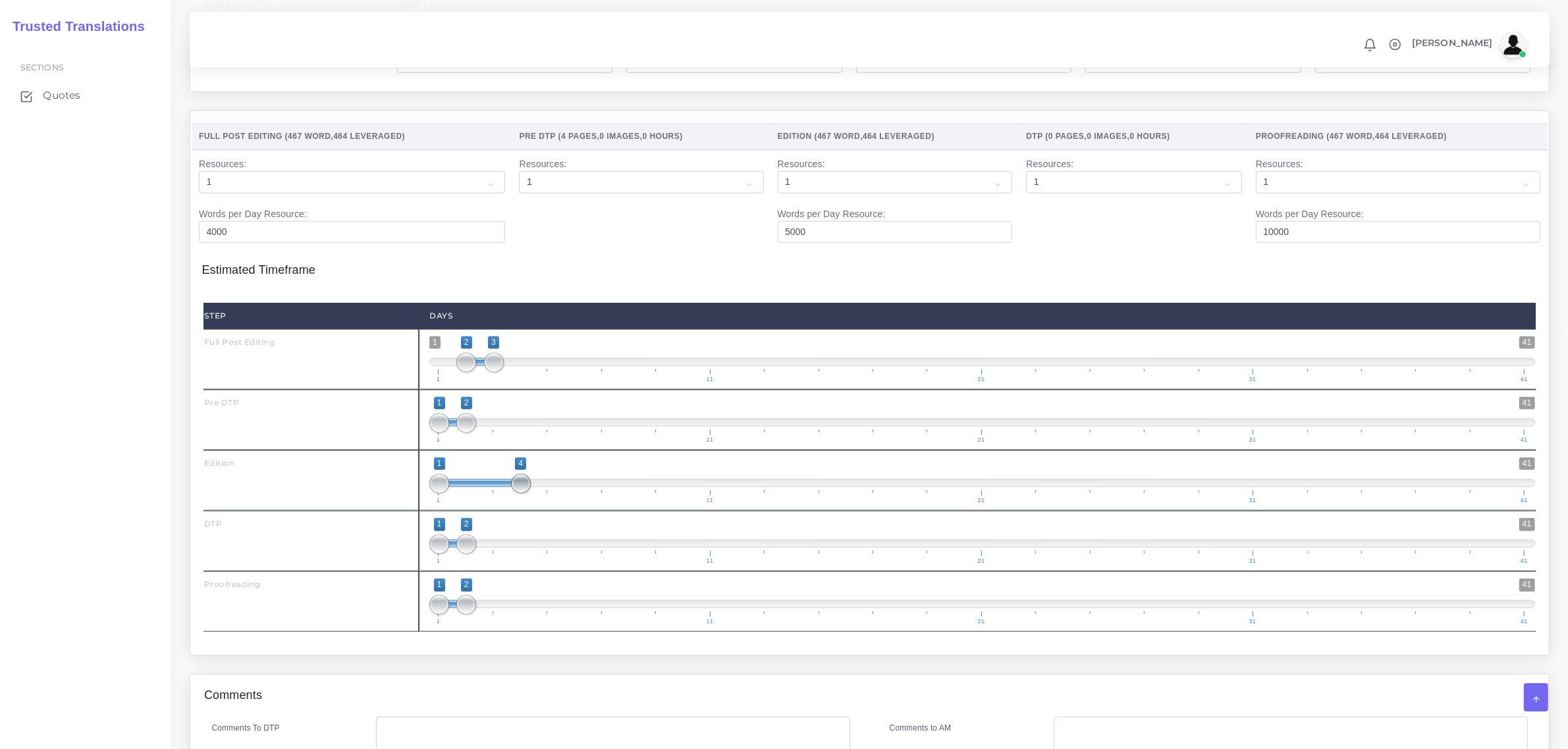
drag, startPoint x: 457, startPoint y: 512, endPoint x: 502, endPoint y: 512, distance: 45.0
click at [502, 504] on span "1 41 1 4 1 — 4 1 11 21 31 41" at bounding box center [982, 480] width 1105 height 46
type input "3;4"
drag, startPoint x: 441, startPoint y: 513, endPoint x: 496, endPoint y: 512, distance: 55.0
click at [496, 493] on span at bounding box center [493, 484] width 20 height 20
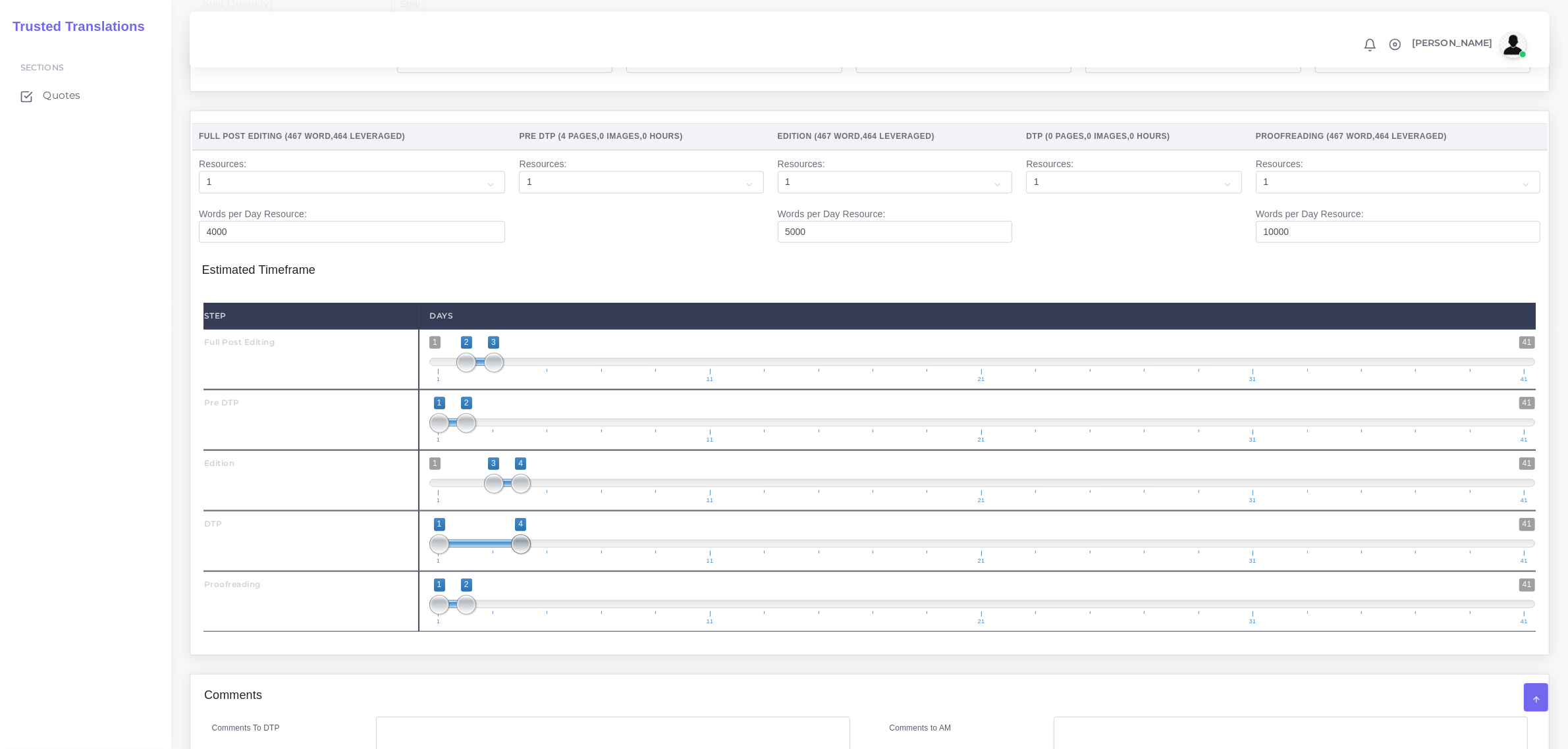
drag, startPoint x: 468, startPoint y: 570, endPoint x: 523, endPoint y: 570, distance: 55.0
click at [523, 555] on span at bounding box center [521, 544] width 20 height 20
type input "4;4"
drag, startPoint x: 436, startPoint y: 573, endPoint x: 525, endPoint y: 571, distance: 89.0
click at [525, 555] on span at bounding box center [521, 544] width 20 height 20
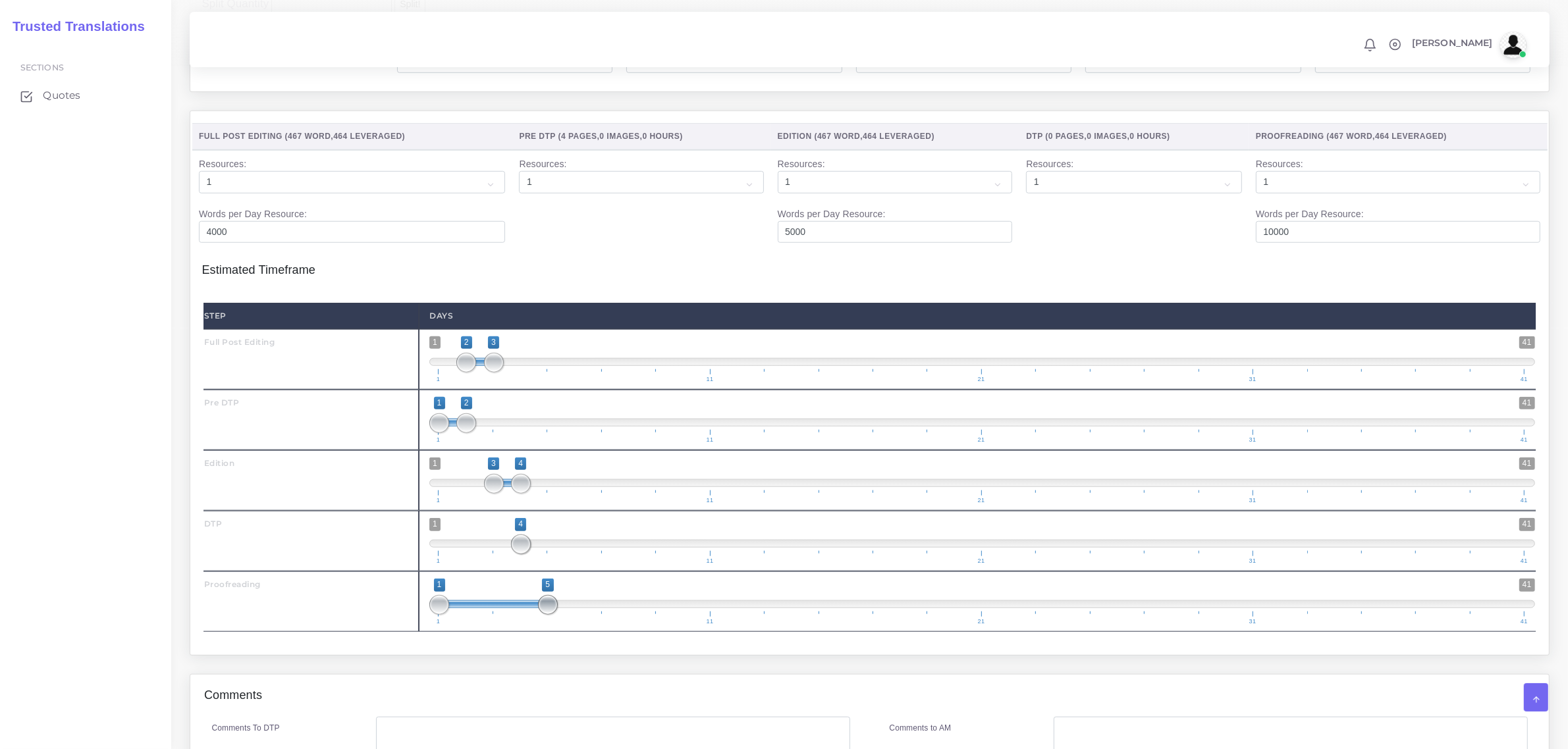
drag, startPoint x: 469, startPoint y: 631, endPoint x: 547, endPoint y: 631, distance: 78.0
click at [547, 615] on span at bounding box center [548, 604] width 20 height 20
drag, startPoint x: 436, startPoint y: 633, endPoint x: 518, endPoint y: 631, distance: 82.0
click at [518, 615] on span at bounding box center [521, 604] width 20 height 20
drag, startPoint x: 523, startPoint y: 573, endPoint x: 547, endPoint y: 570, distance: 24.2
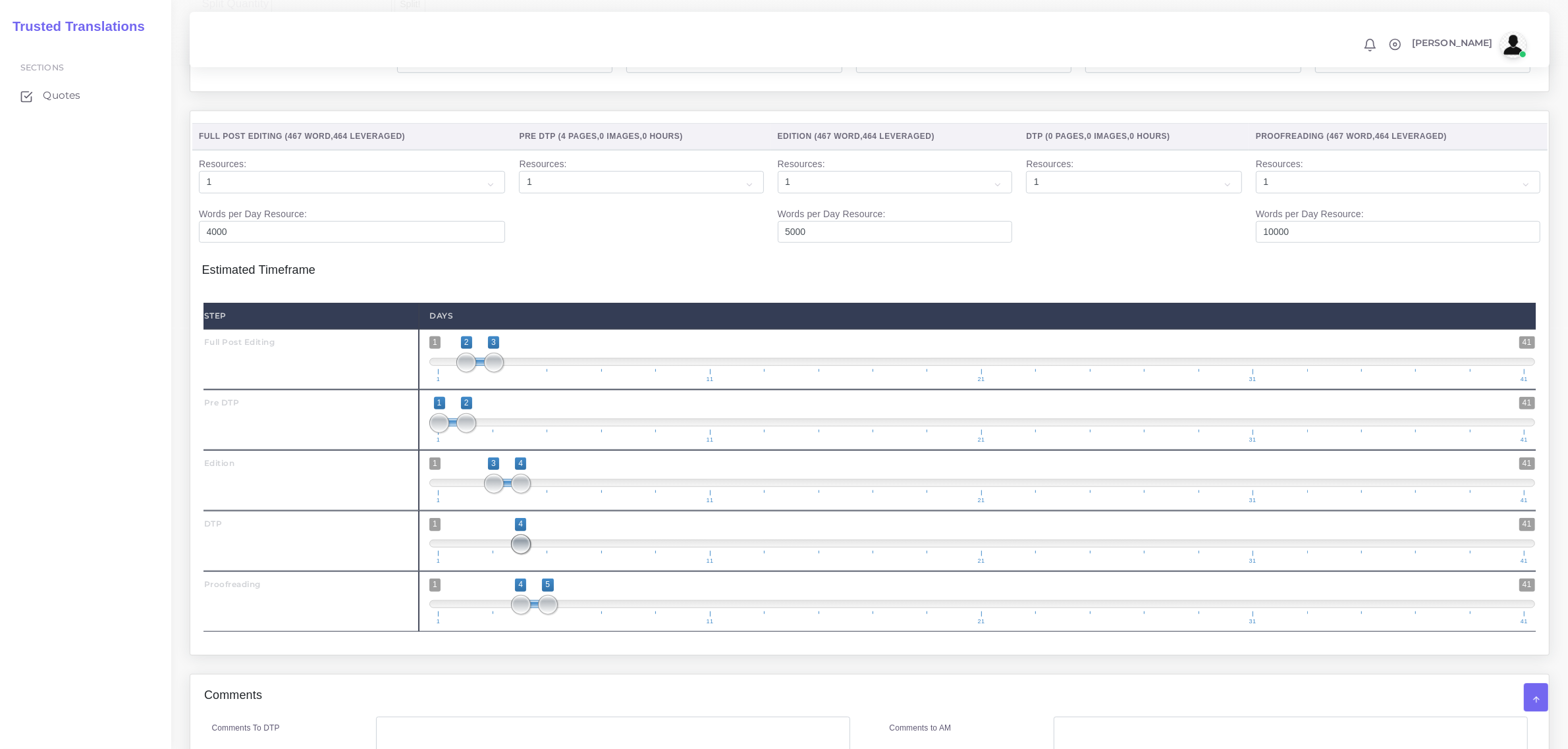
click at [547, 564] on span "1 41 4 4 4 — 4 1 11 21 31 41" at bounding box center [982, 541] width 1105 height 46
drag, startPoint x: 523, startPoint y: 573, endPoint x: 542, endPoint y: 573, distance: 19.0
click at [547, 564] on span "1 41 4 4 4 — 4 1 11 21 31 41" at bounding box center [982, 541] width 1105 height 46
drag, startPoint x: 528, startPoint y: 573, endPoint x: 544, endPoint y: 575, distance: 16.1
click at [540, 564] on span "1 41 4 4 4 — 4 1 11 21 31 41" at bounding box center [982, 541] width 1105 height 46
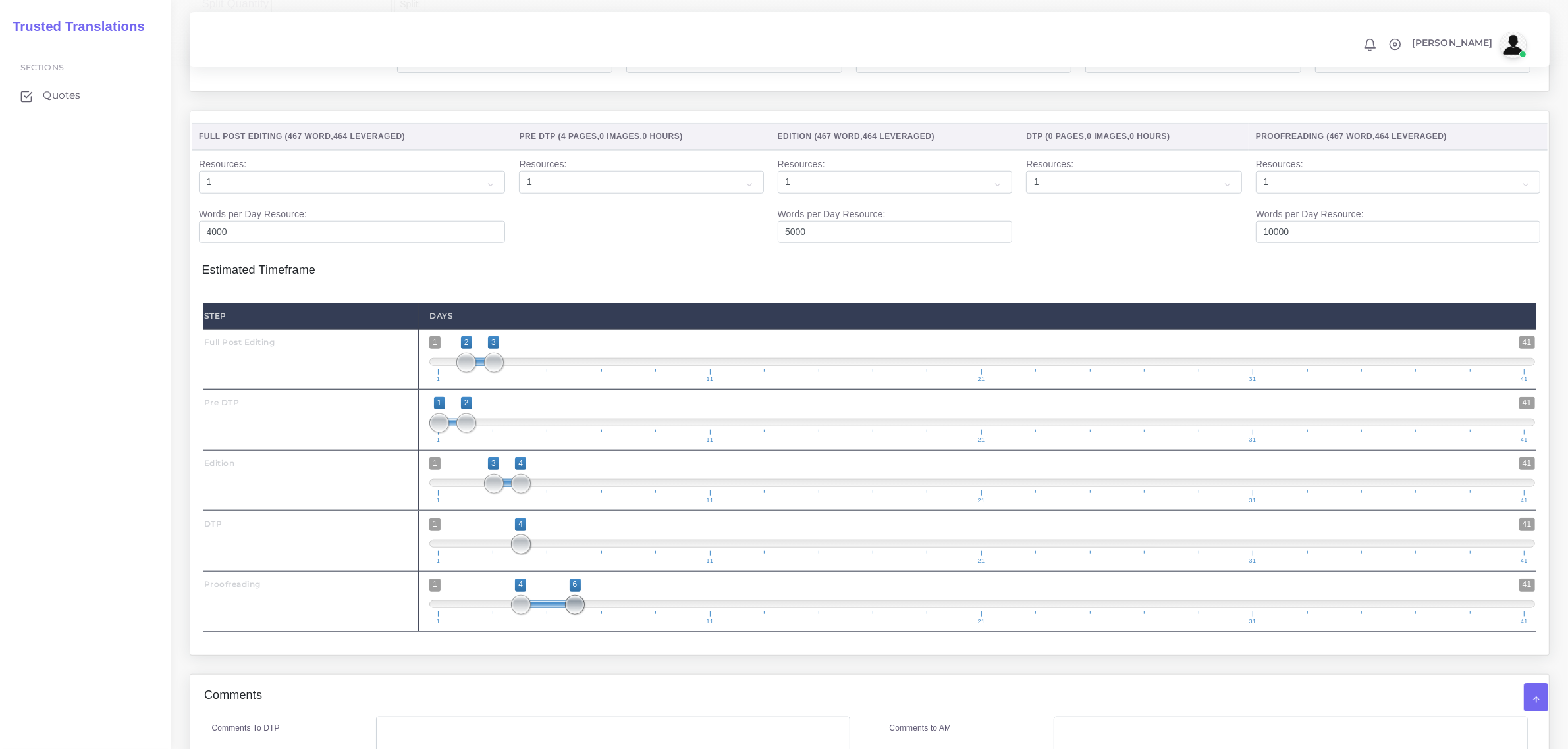
drag, startPoint x: 550, startPoint y: 630, endPoint x: 591, endPoint y: 628, distance: 41.0
click at [591, 625] on span "1 41 4 6 4 — 6 1 11 21 31 41" at bounding box center [982, 601] width 1105 height 46
type input "5;7"
drag, startPoint x: 525, startPoint y: 625, endPoint x: 565, endPoint y: 625, distance: 40.0
click at [565, 625] on span "1 41 5 7 5 — 7 1 11 21 31 41" at bounding box center [982, 601] width 1105 height 46
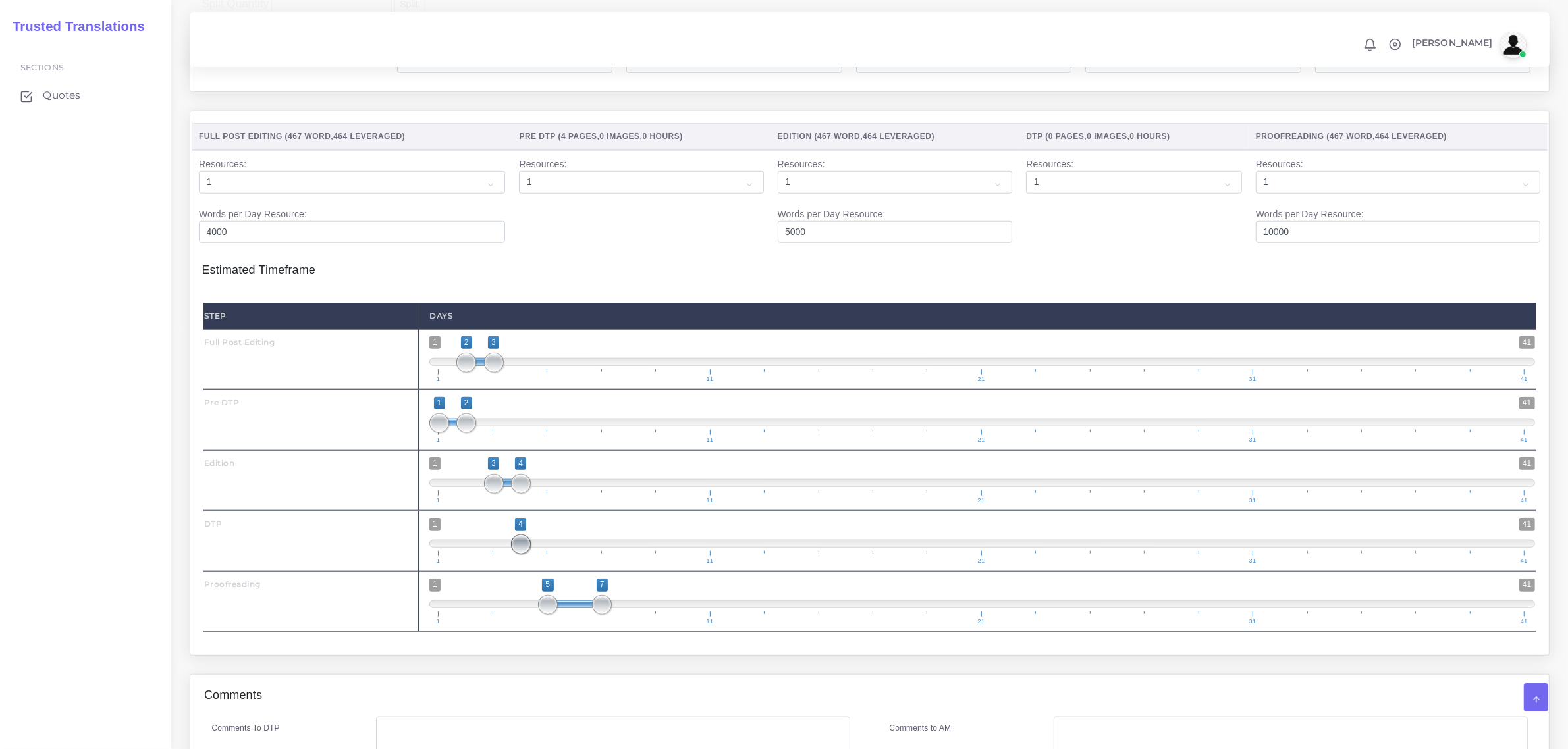
drag, startPoint x: 523, startPoint y: 573, endPoint x: 547, endPoint y: 573, distance: 24.0
click at [547, 564] on span "1 41 4 4 4 — 4 1 11 21 31 41" at bounding box center [982, 541] width 1105 height 46
drag, startPoint x: 528, startPoint y: 571, endPoint x: 540, endPoint y: 573, distance: 12.2
click at [540, 564] on span "1 41 4 4 4 — 4 1 11 21 31 41" at bounding box center [982, 541] width 1105 height 46
click at [536, 548] on span at bounding box center [982, 543] width 1105 height 8
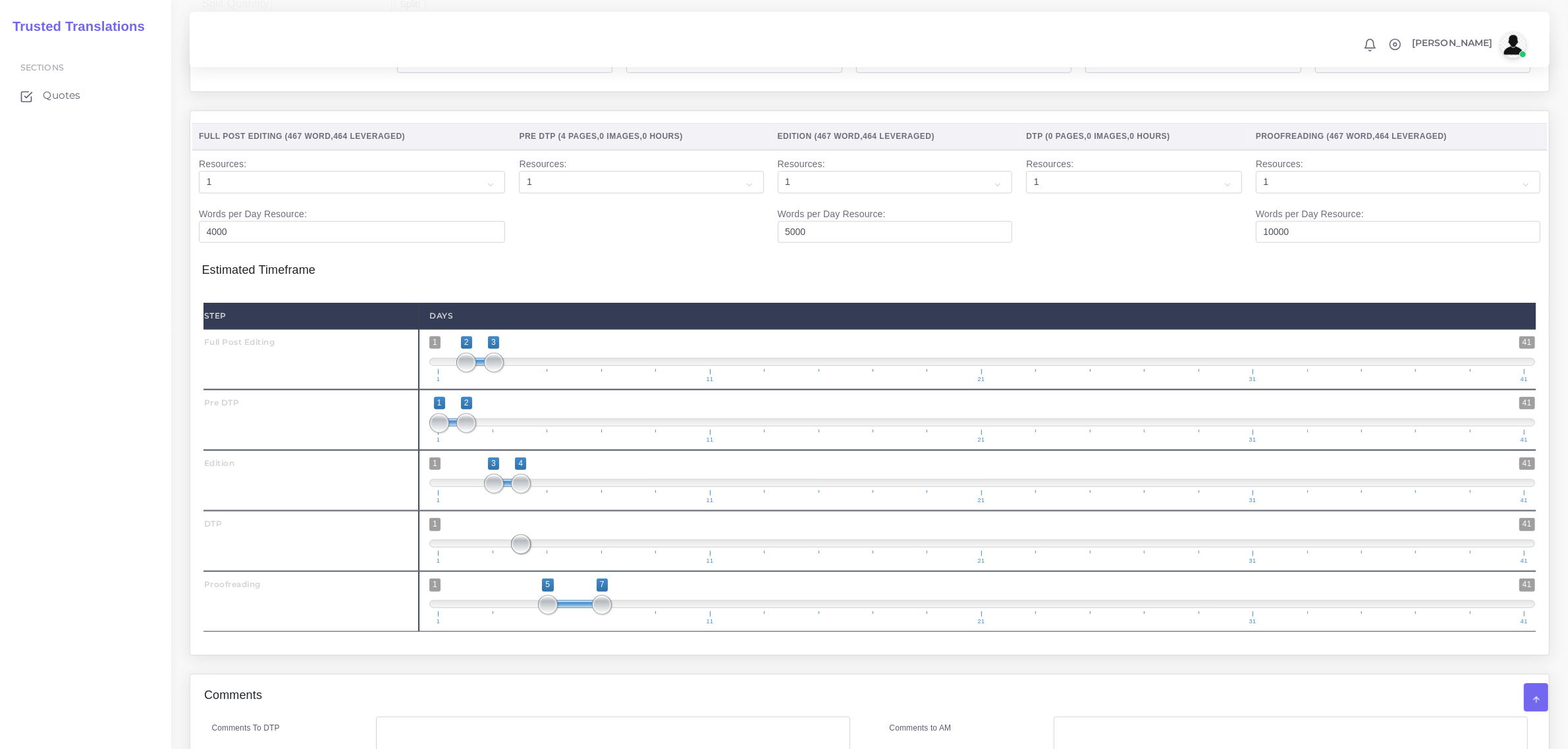
drag, startPoint x: 536, startPoint y: 571, endPoint x: 544, endPoint y: 571, distance: 8.0
click at [538, 548] on span at bounding box center [982, 543] width 1105 height 8
click at [531, 555] on span at bounding box center [521, 544] width 20 height 20
type input "4;5"
drag, startPoint x: 539, startPoint y: 571, endPoint x: 512, endPoint y: 569, distance: 27.1
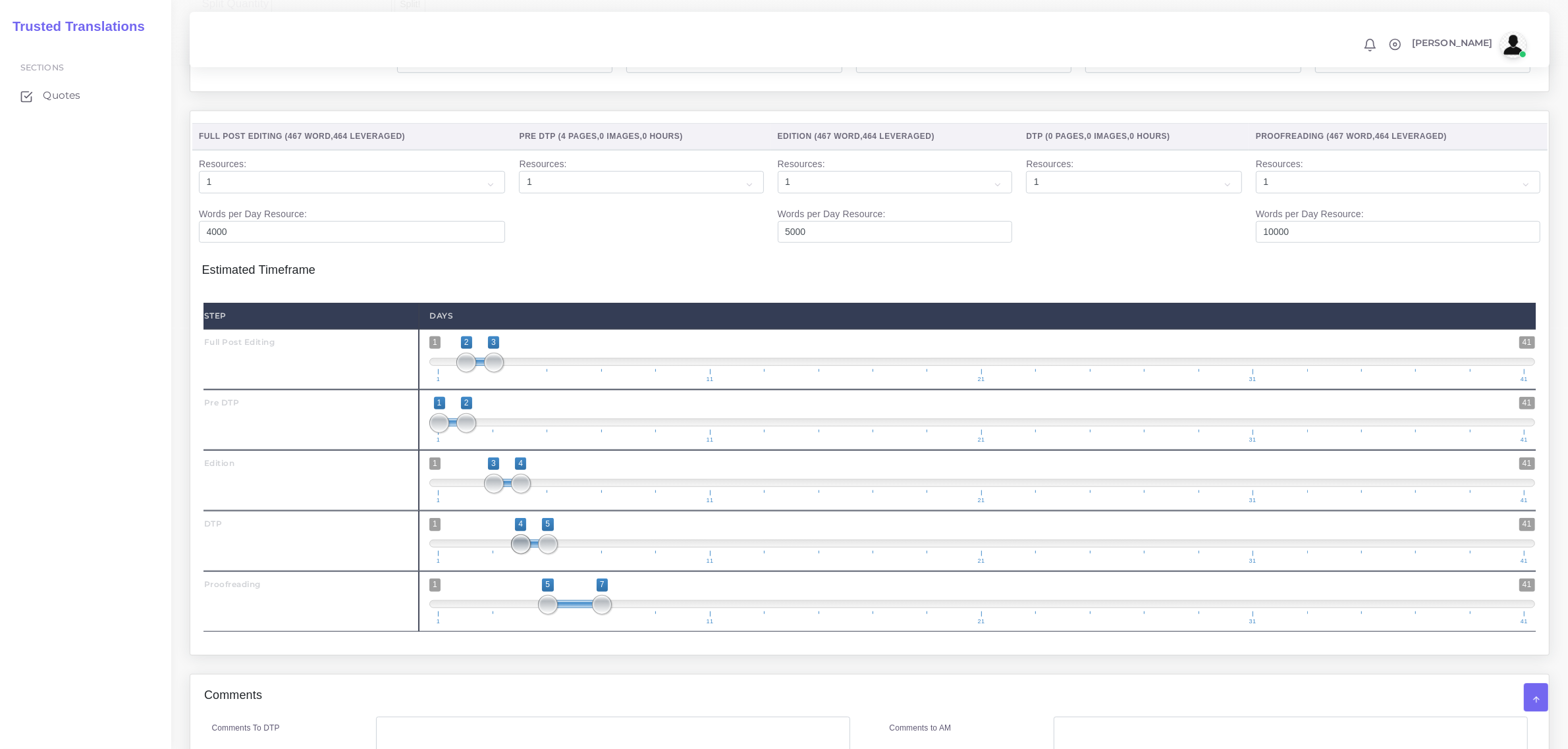
click at [512, 555] on span at bounding box center [521, 544] width 20 height 20
type input "5;6"
drag, startPoint x: 602, startPoint y: 630, endPoint x: 567, endPoint y: 630, distance: 35.0
click at [567, 615] on span at bounding box center [575, 604] width 20 height 20
click at [541, 654] on div "Full Post Editing ( 467 Word , 464 Leveraged ) Pre DTP ( 4 Pages , 0 Images , 0…" at bounding box center [869, 383] width 1359 height 544
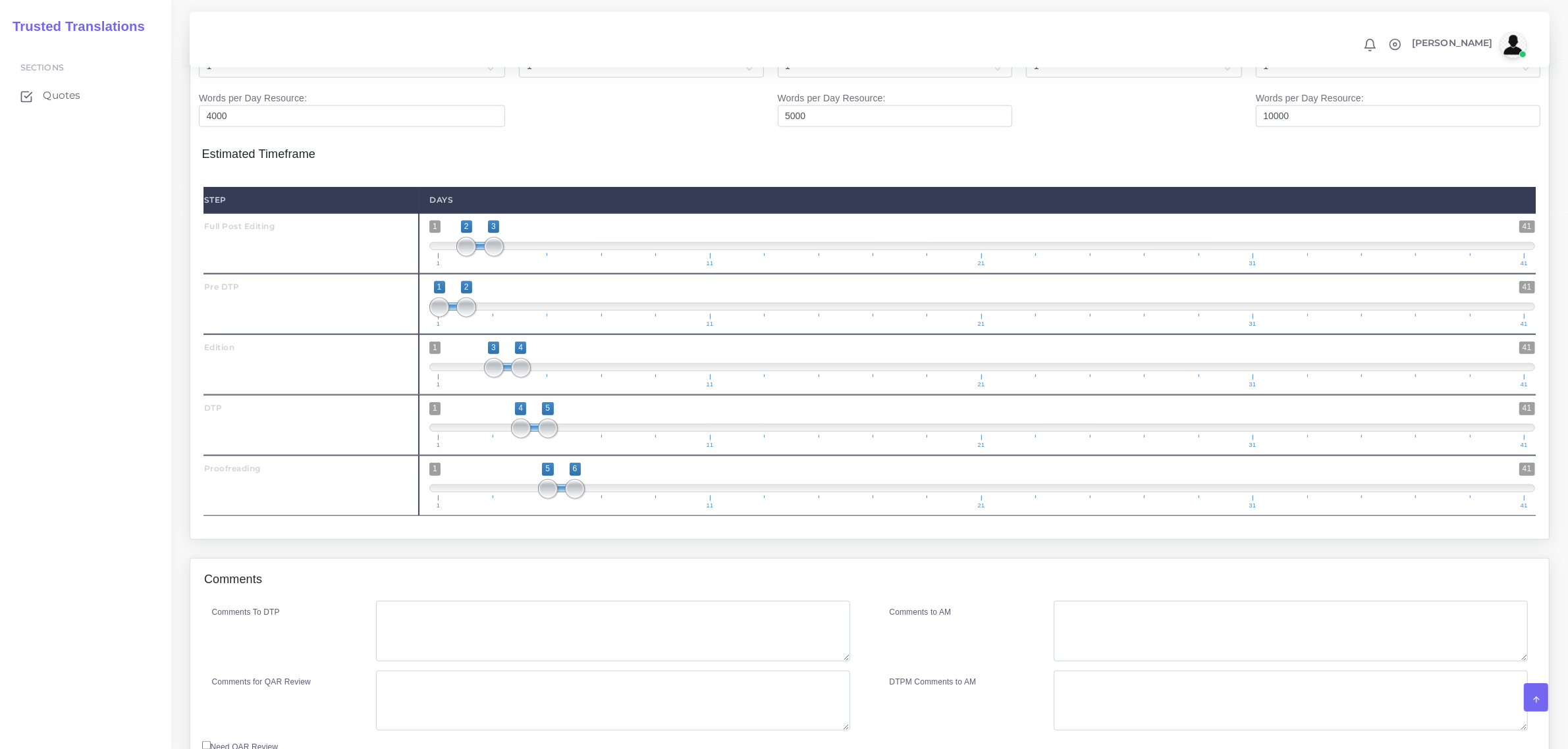
scroll to position [1728, 0]
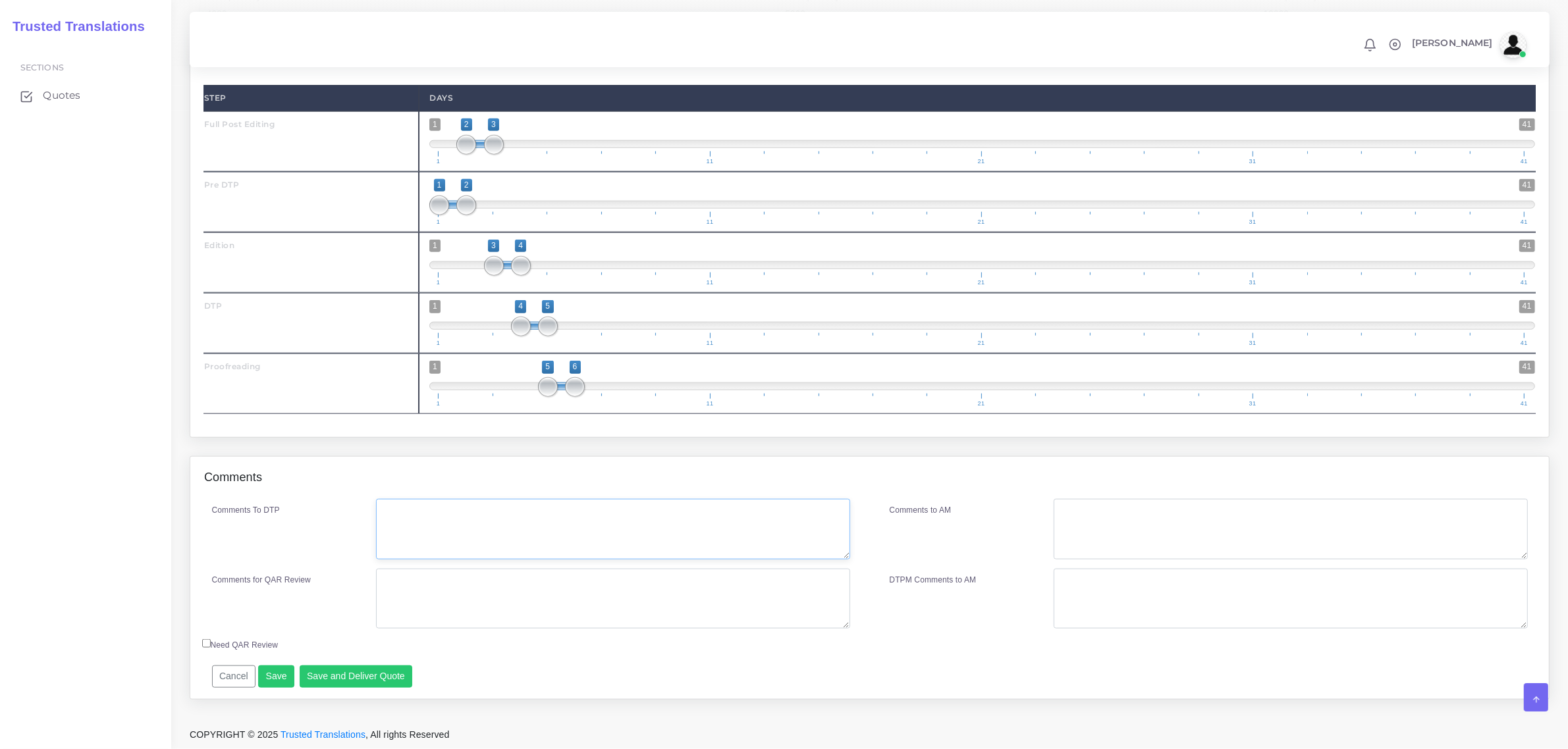
click at [454, 552] on textarea "Comments To DTP" at bounding box center [613, 528] width 473 height 60
click at [475, 505] on textarea "Comments To DTP" at bounding box center [613, 528] width 473 height 60
paste textarea "DTP in Canva. Link below. Canva instructions in Reference folder. **DO NOT OVER…"
click at [489, 520] on textarea "DTP in Canva. Link below. Canva instructions in Reference folder. **DO NOT OVER…" at bounding box center [613, 528] width 473 height 60
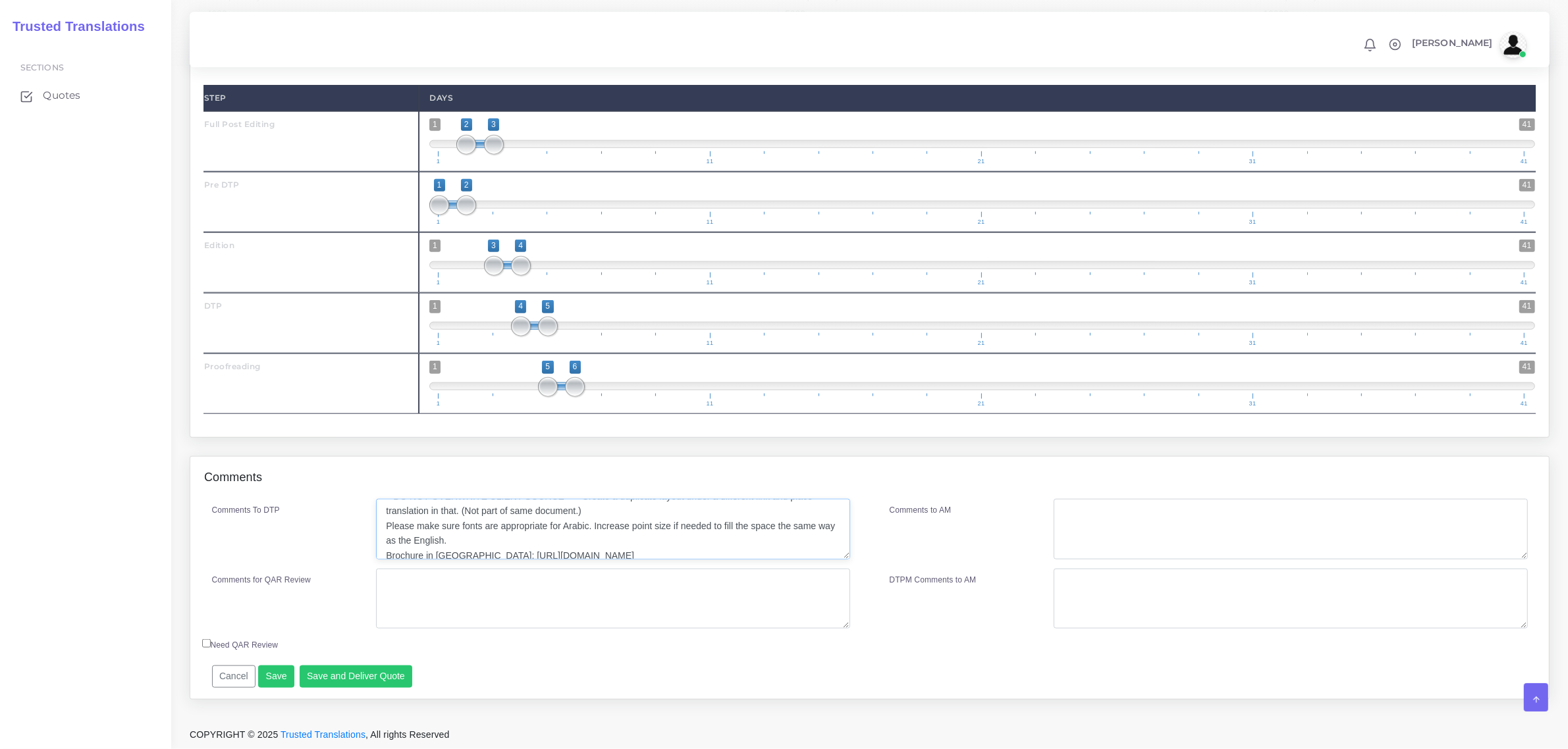
scroll to position [73, 0]
type textarea "DTP in Canva. Link below. Canva instructions in Reference folder. **DO NOT OVER…"
click at [419, 580] on textarea "Comments for QAR Review" at bounding box center [613, 598] width 473 height 60
drag, startPoint x: 518, startPoint y: 589, endPoint x: 339, endPoint y: 577, distance: 179.4
click at [339, 577] on div "Comments for QAR Review Pre-DTP + PE + ED + DTP + PRF" at bounding box center [531, 598] width 657 height 60
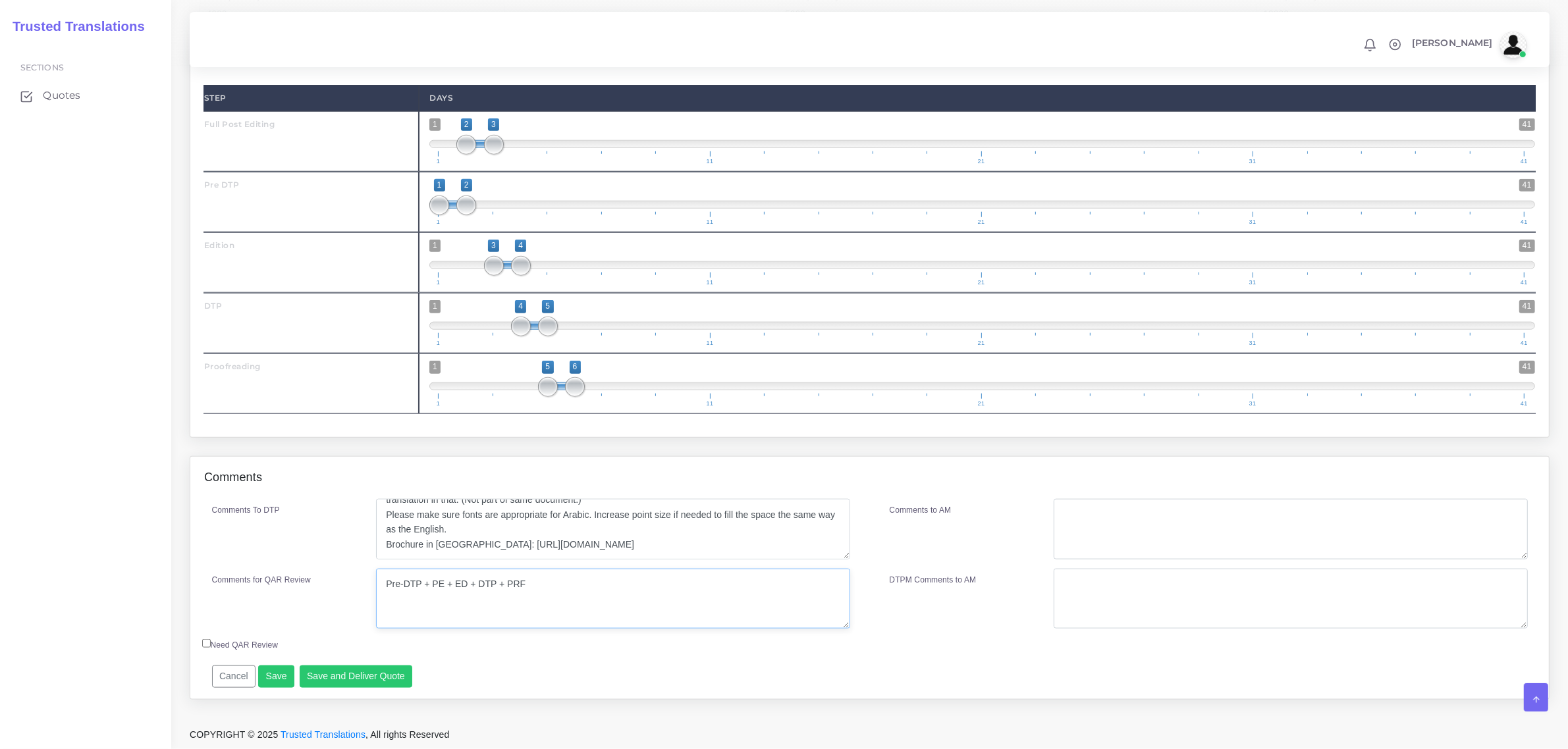
type textarea "Pre-DTP + PE + ED + DTP + PRF"
click at [1144, 509] on textarea "Comments to AM" at bounding box center [1290, 528] width 473 height 60
paste textarea "Pre-DTP + PE + ED + DTP + PRF"
type textarea "Pre-DTP + PE + ED + DTP + PRF"
click at [979, 566] on div "Comments to AM Pre-DTP + PE + ED + DTP + PRF DTPM Comments to AM" at bounding box center [1208, 568] width 678 height 139
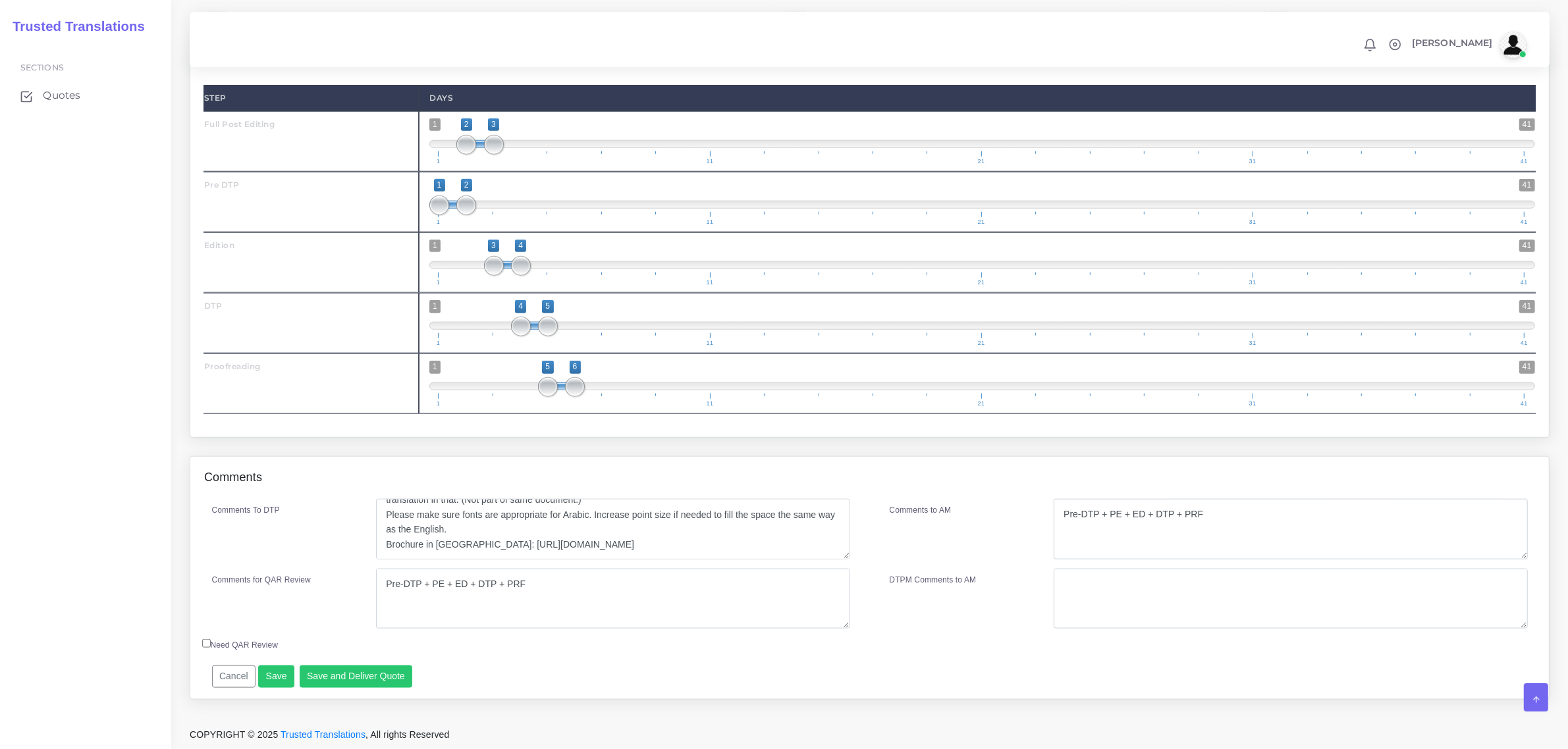
scroll to position [1728, 0]
click at [353, 682] on button "Save and Deliver Quote" at bounding box center [356, 677] width 113 height 23
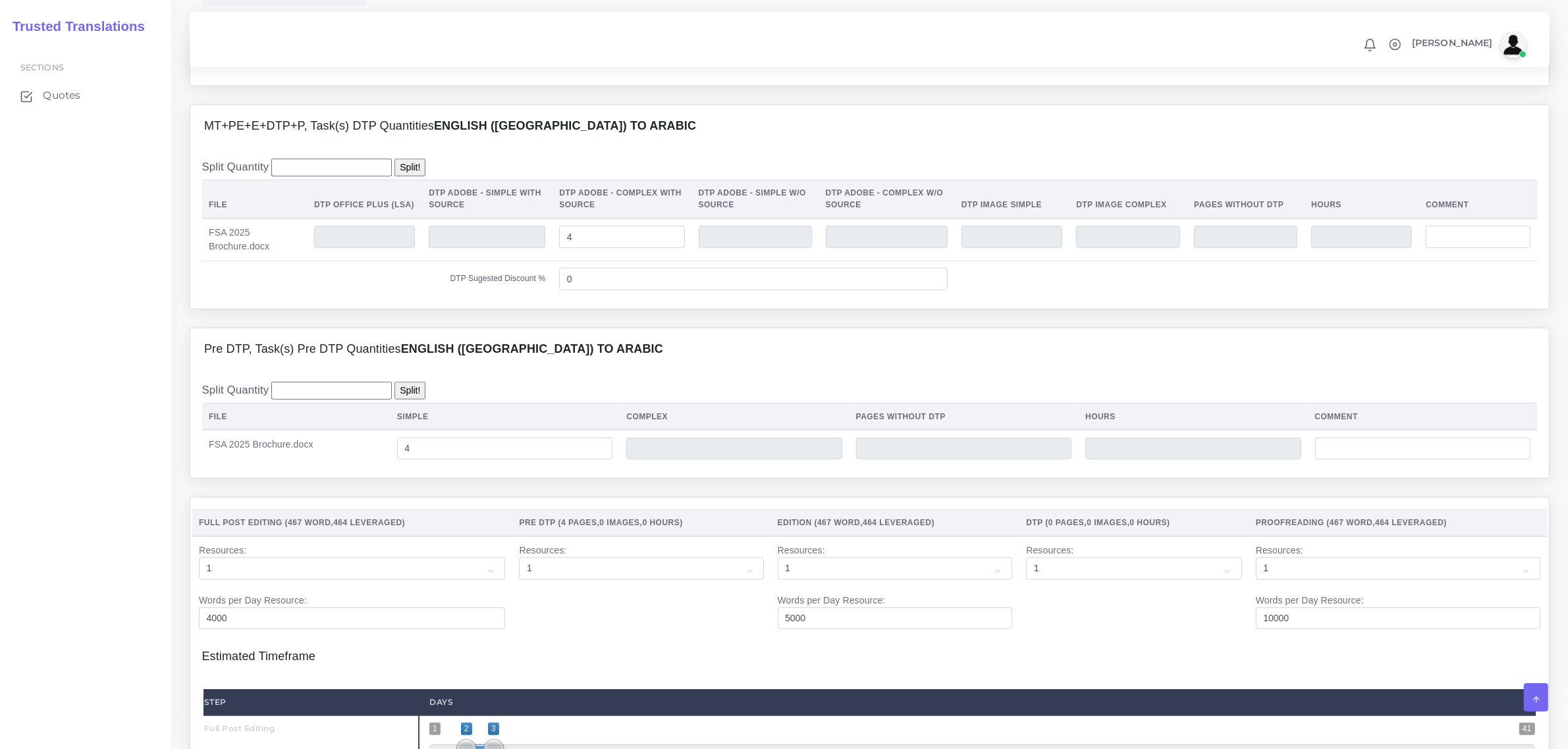
scroll to position [1071, 0]
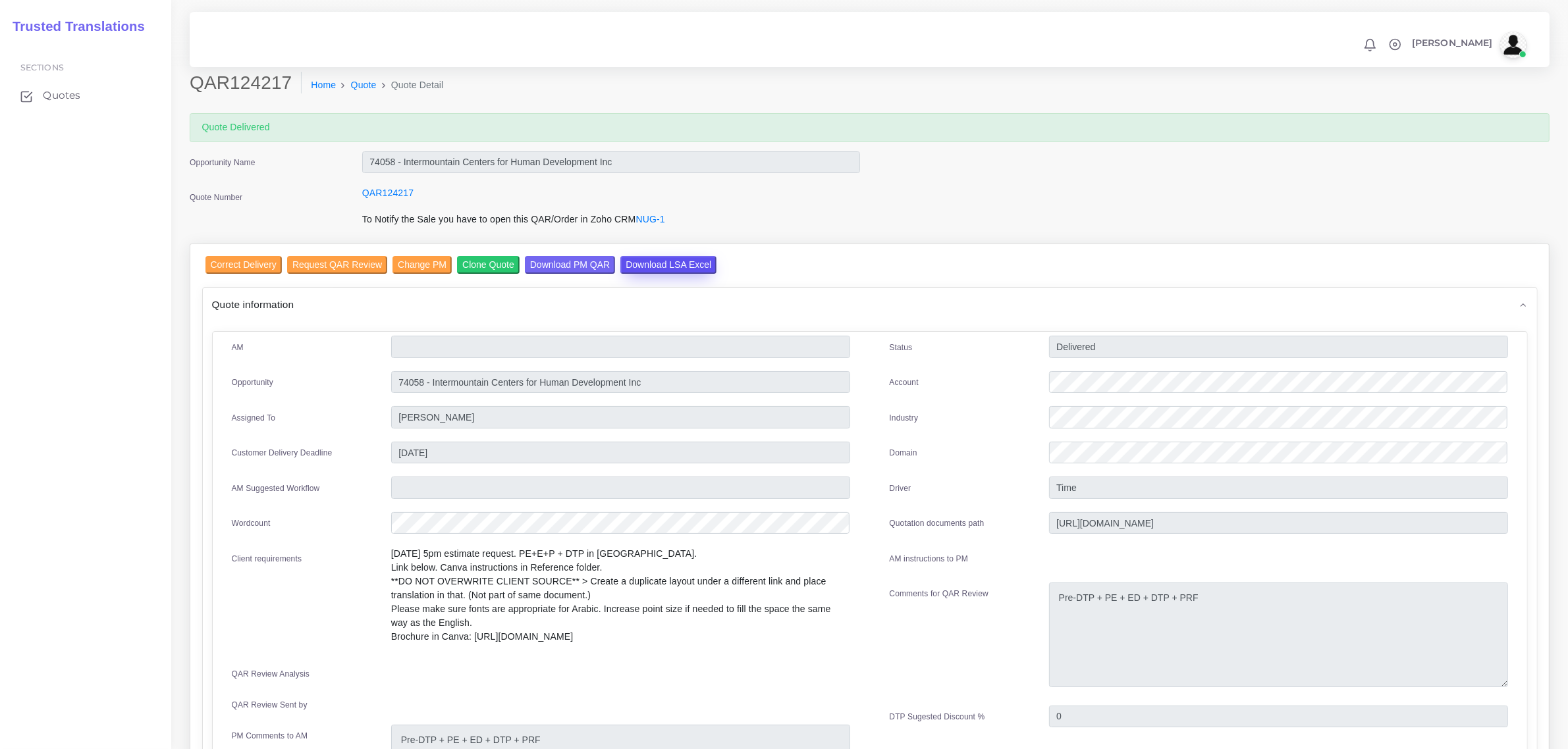
click at [654, 256] on input "Download LSA Excel" at bounding box center [669, 265] width 96 height 18
drag, startPoint x: 423, startPoint y: 379, endPoint x: 384, endPoint y: 377, distance: 39.1
click at [384, 377] on div "74058 - Intermountain Centers for Human Development Inc" at bounding box center [621, 385] width 479 height 26
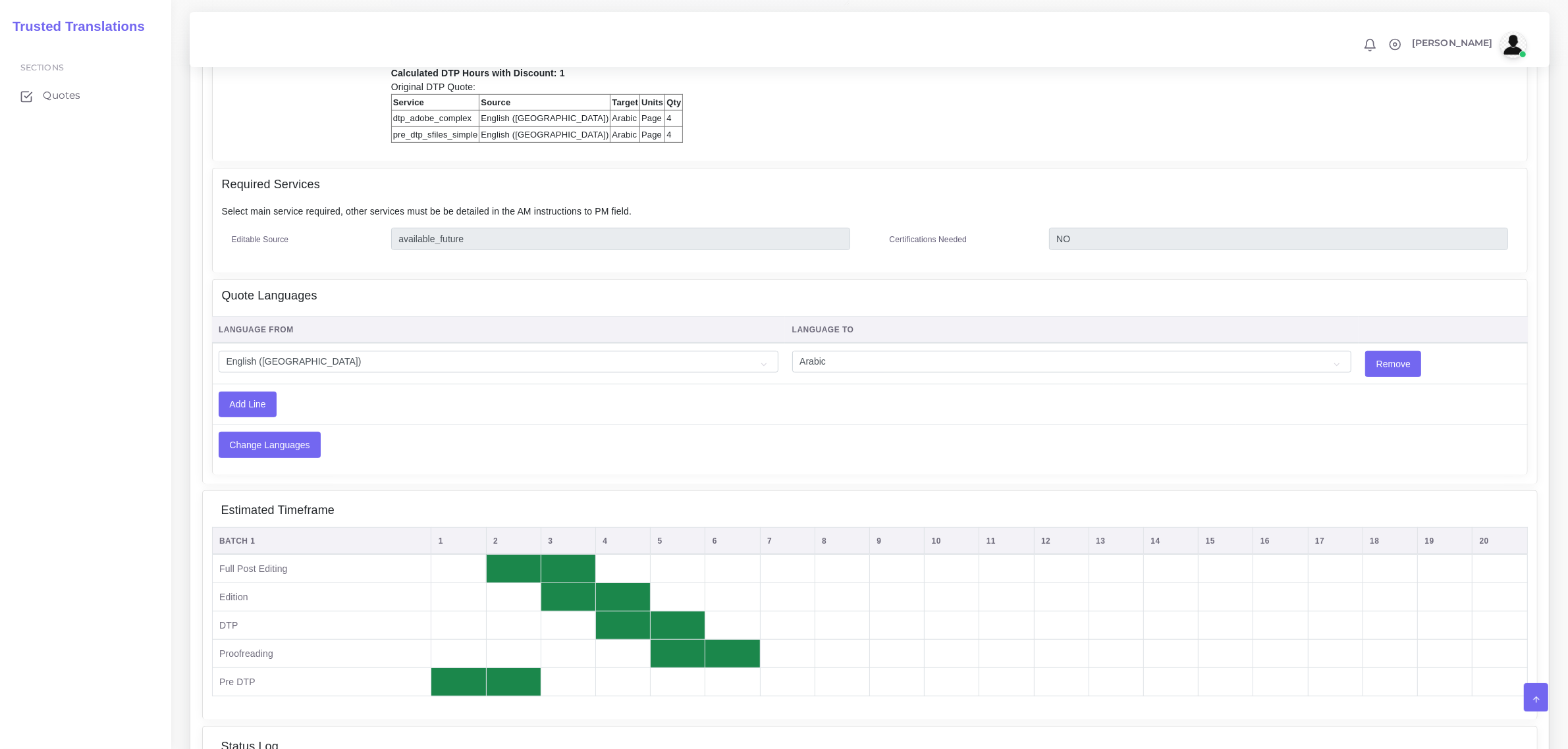
drag, startPoint x: 475, startPoint y: 404, endPoint x: 466, endPoint y: 401, distance: 9.5
click at [466, 401] on td "Add Line" at bounding box center [663, 405] width 901 height 40
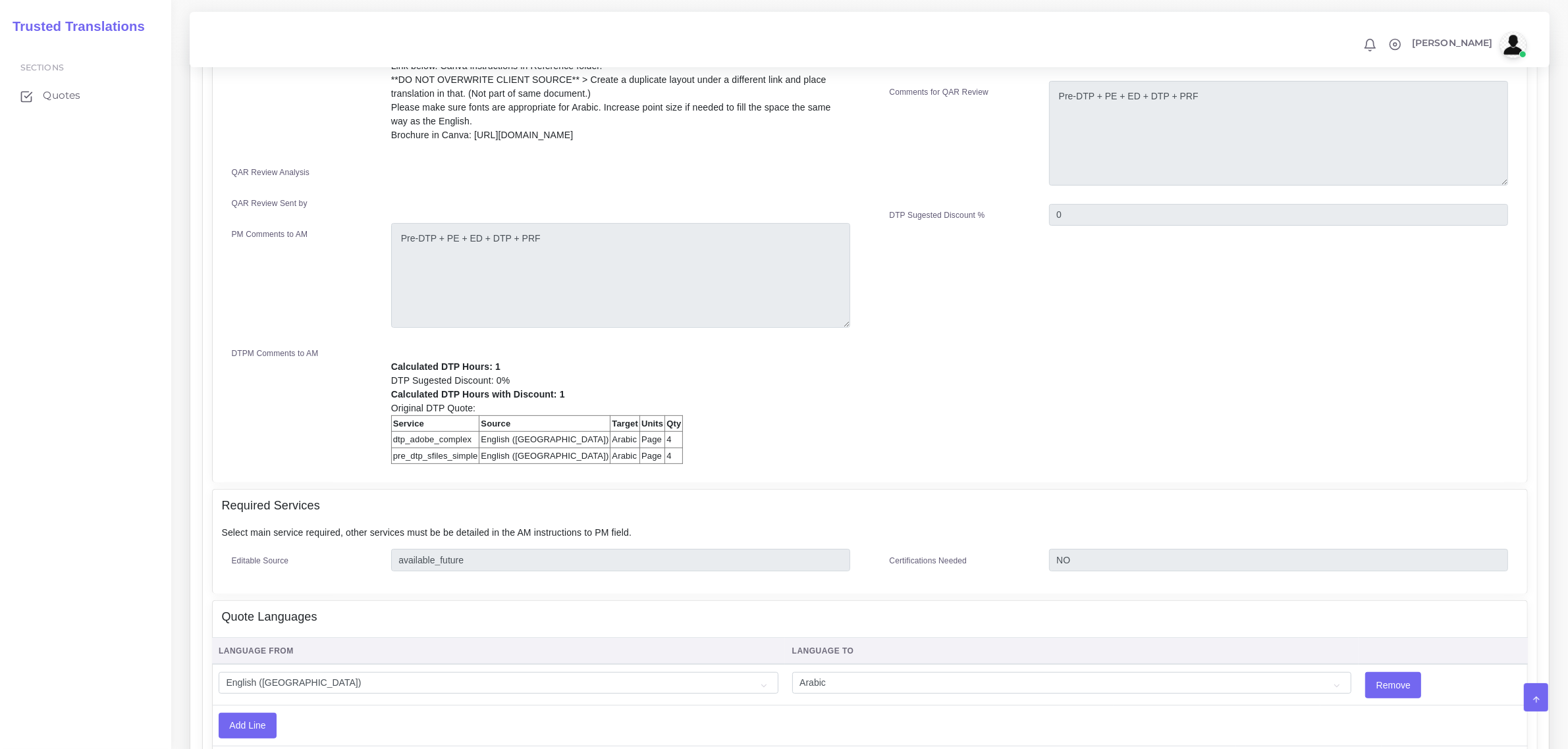
scroll to position [255, 0]
